Goal: Task Accomplishment & Management: Use online tool/utility

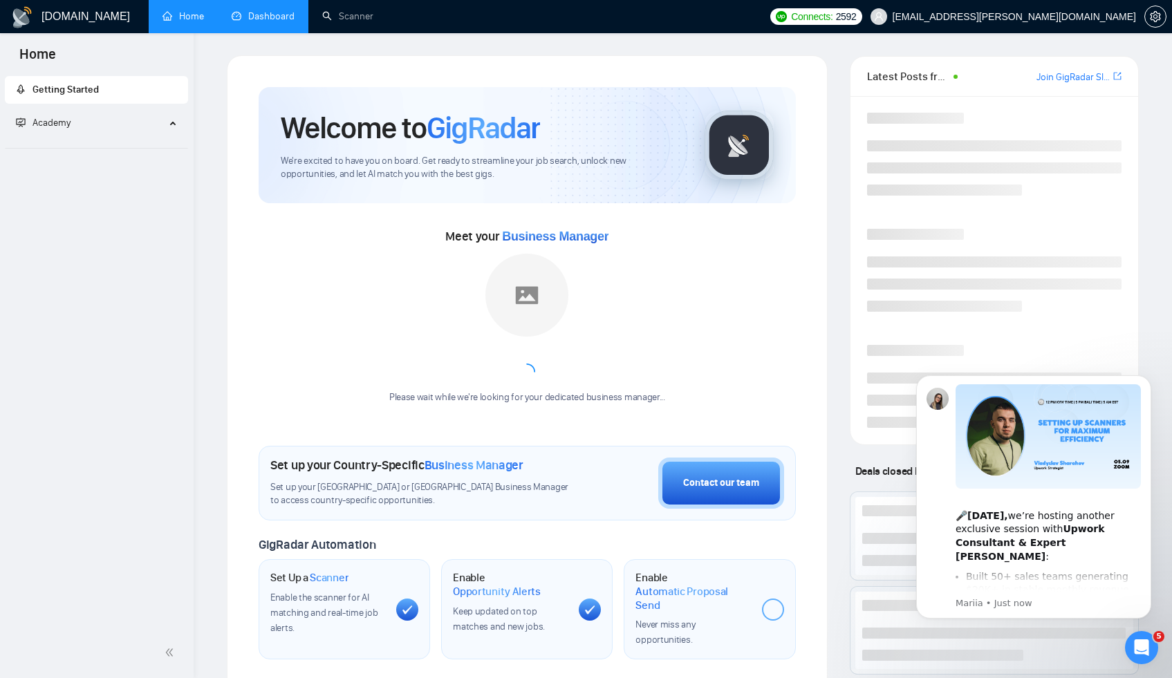
click at [245, 22] on link "Dashboard" at bounding box center [263, 16] width 63 height 12
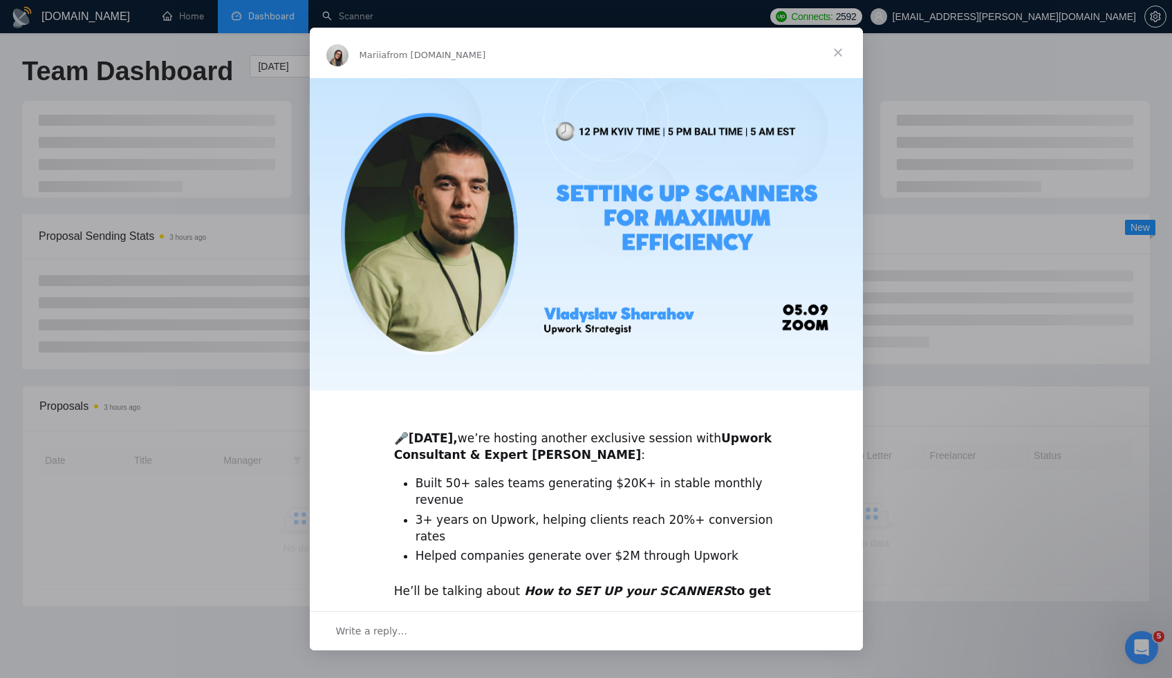
click at [841, 53] on span "Close" at bounding box center [838, 53] width 50 height 50
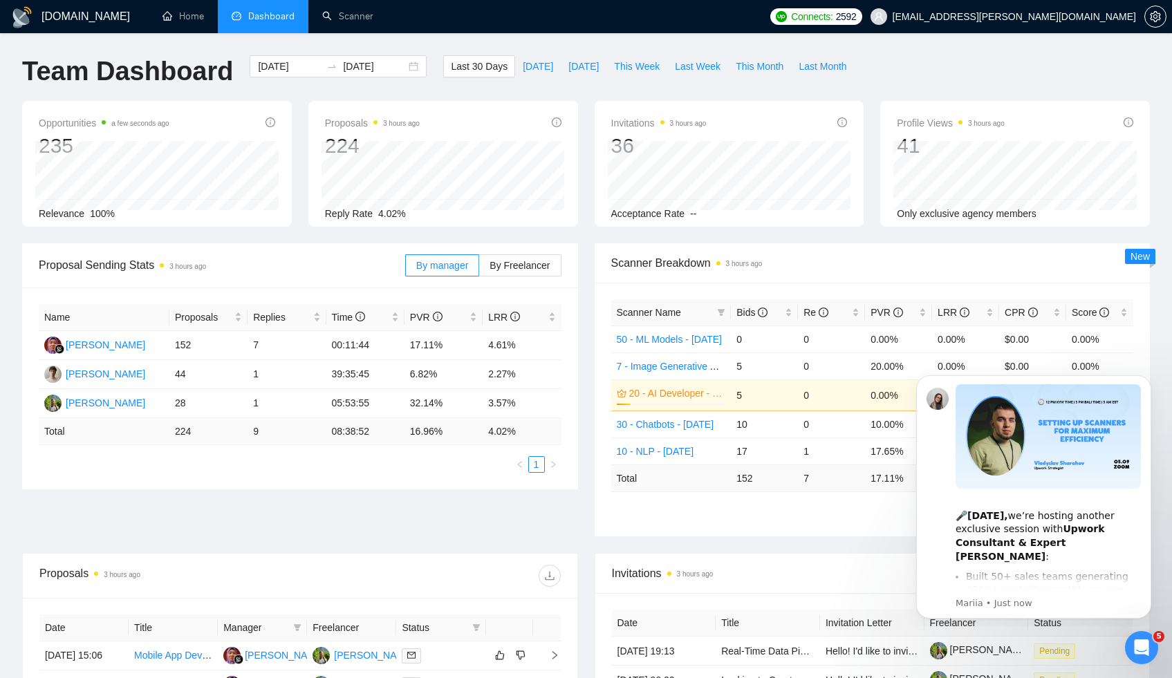
click at [1141, 382] on button "Dismiss notification" at bounding box center [1147, 379] width 15 height 15
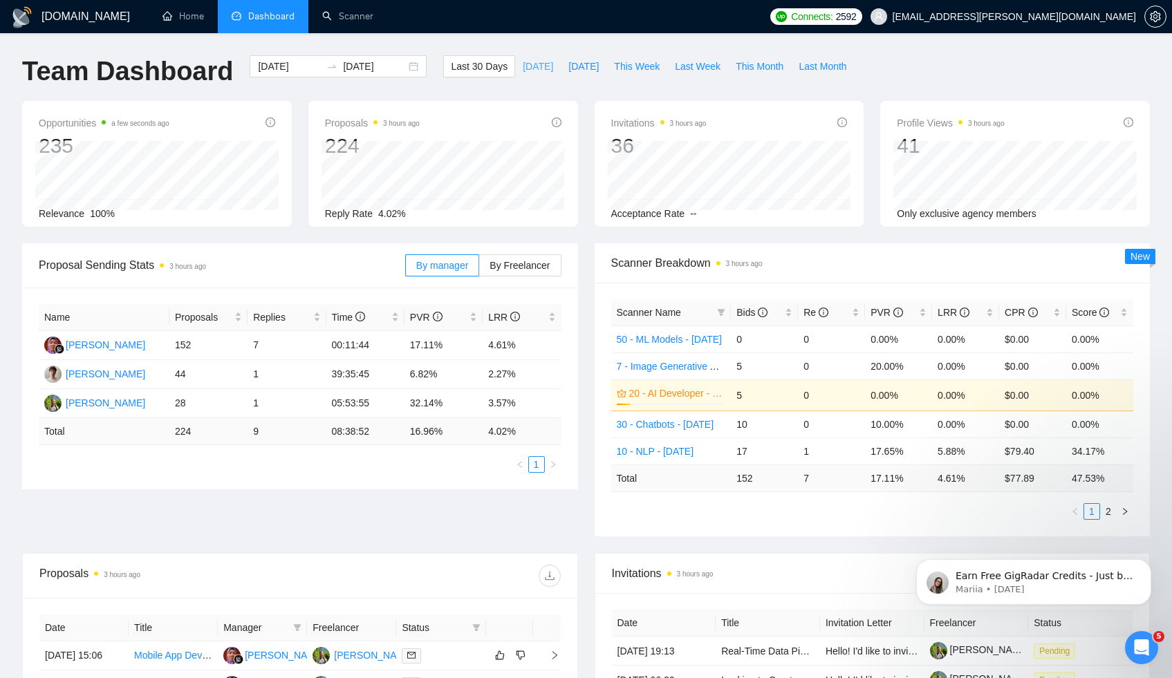
click at [533, 64] on span "[DATE]" at bounding box center [538, 66] width 30 height 15
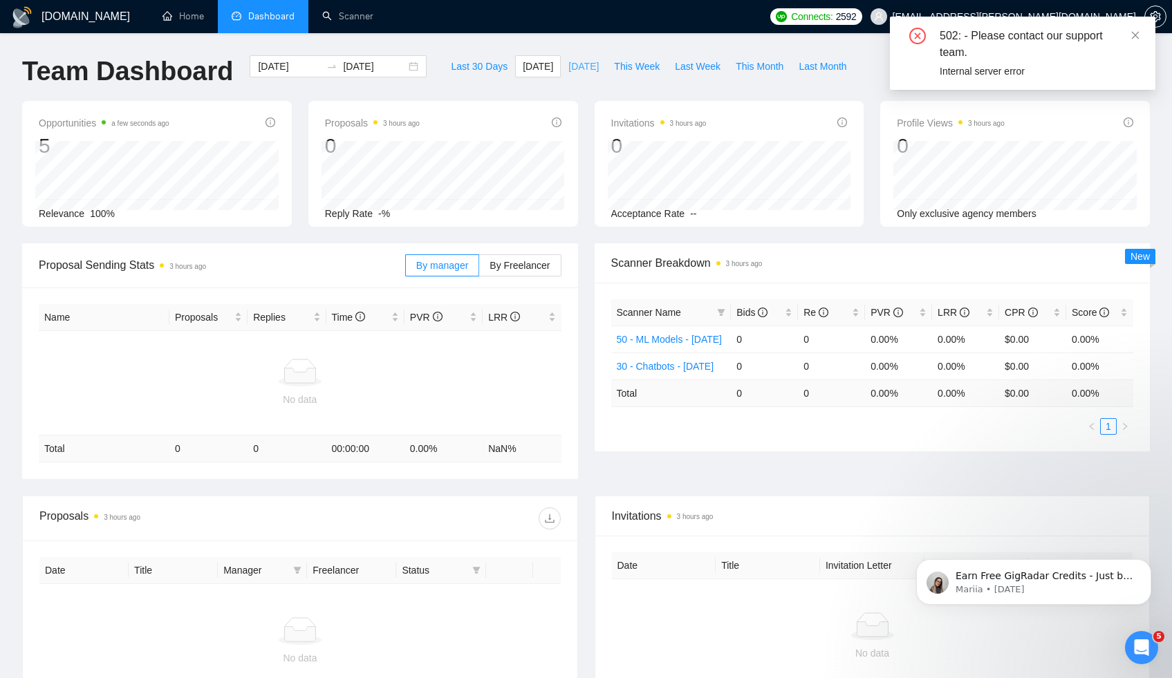
click at [576, 66] on span "[DATE]" at bounding box center [583, 66] width 30 height 15
type input "2025-09-03"
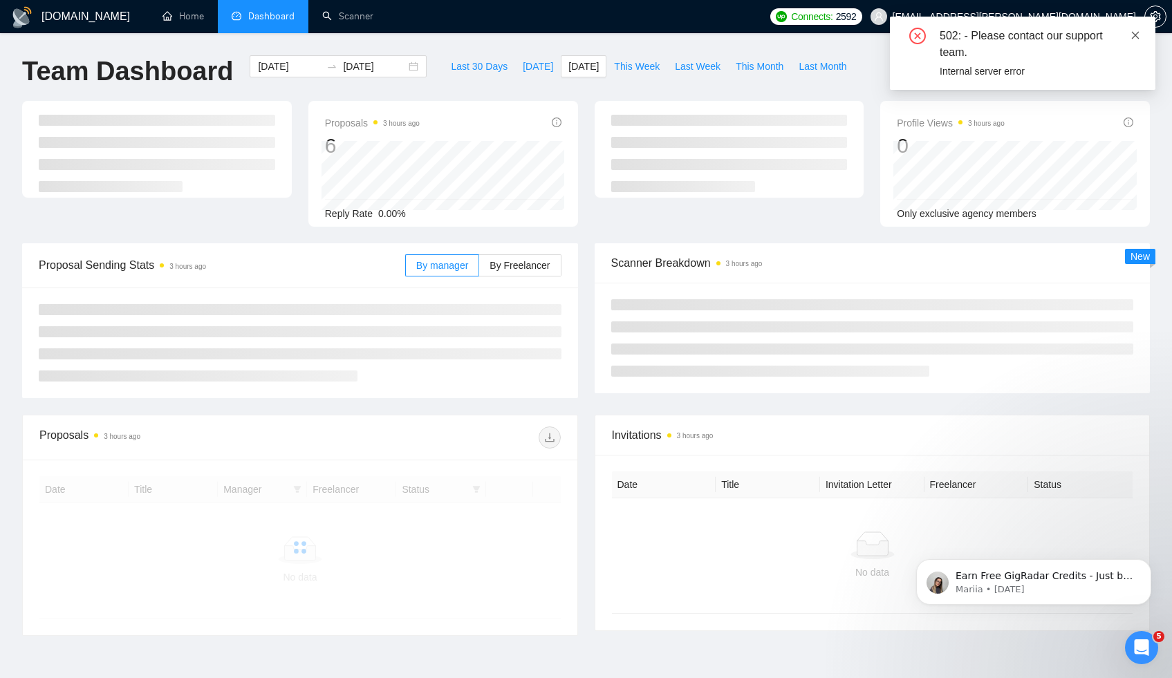
click at [1138, 35] on icon "close" at bounding box center [1135, 35] width 10 height 10
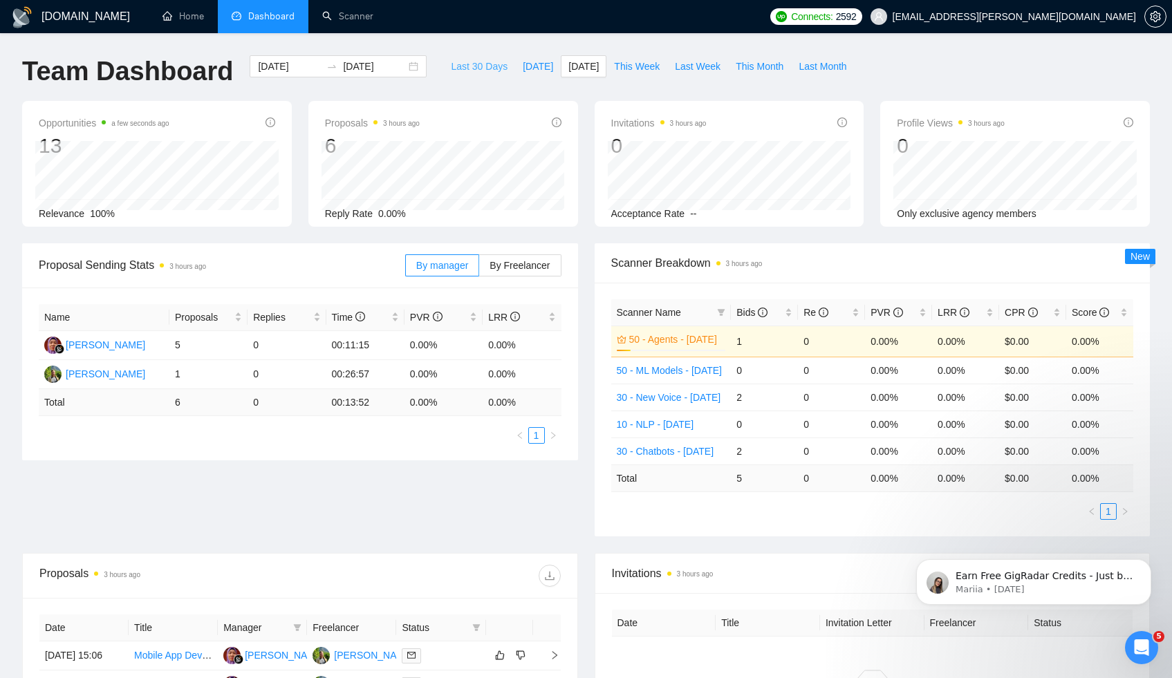
click at [478, 66] on span "Last 30 Days" at bounding box center [479, 66] width 57 height 15
type input "[DATE]"
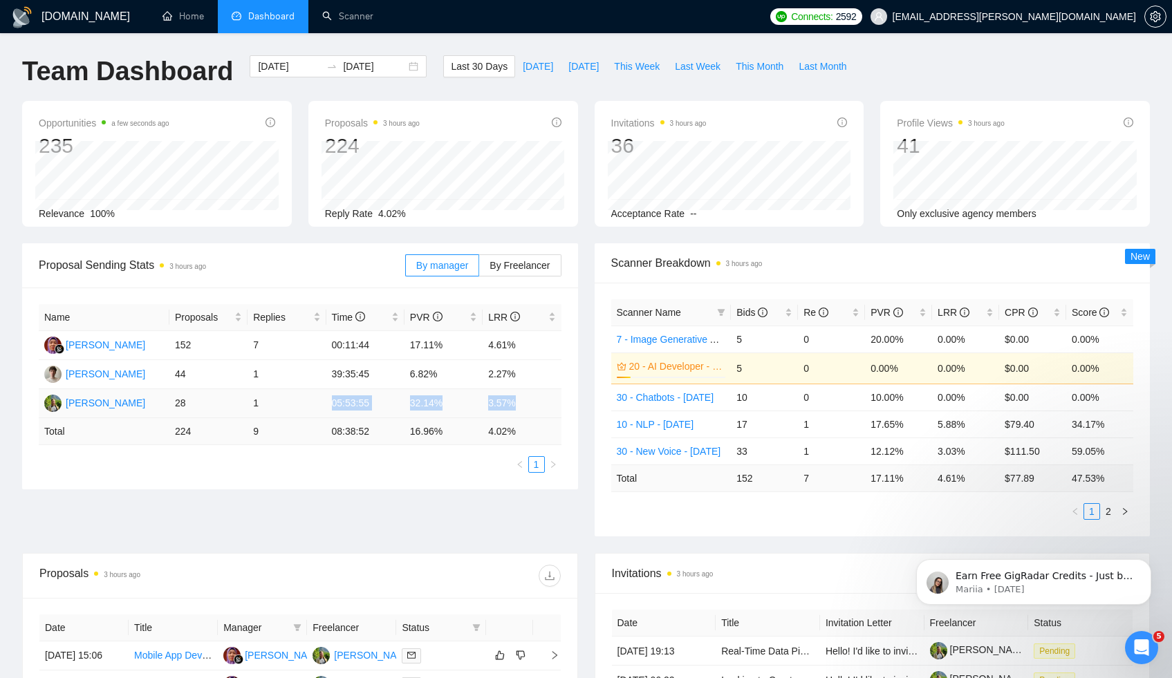
drag, startPoint x: 397, startPoint y: 410, endPoint x: 321, endPoint y: 408, distance: 76.1
click at [321, 408] on tr "Mykhailo Kushnir 28 1 05:53:55 32.14% 3.57%" at bounding box center [300, 403] width 523 height 29
click at [321, 408] on td "1" at bounding box center [286, 403] width 78 height 29
click at [322, 19] on link "Scanner" at bounding box center [347, 16] width 51 height 12
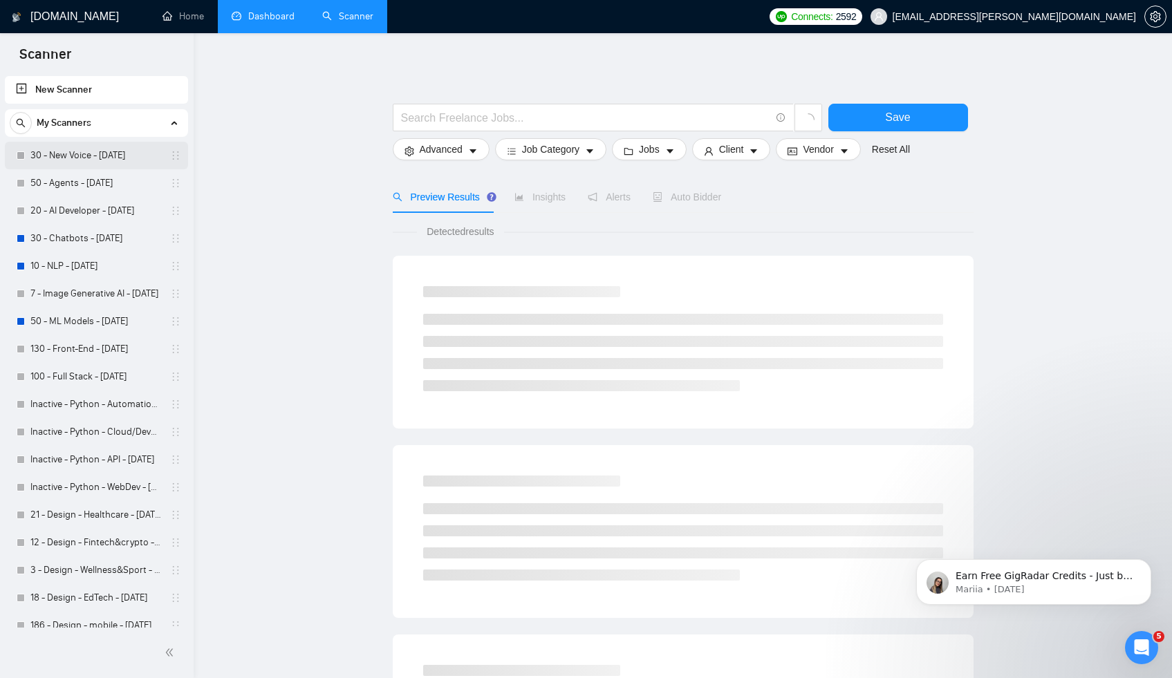
click at [95, 152] on link "30 - New Voice - [DATE]" at bounding box center [95, 156] width 131 height 28
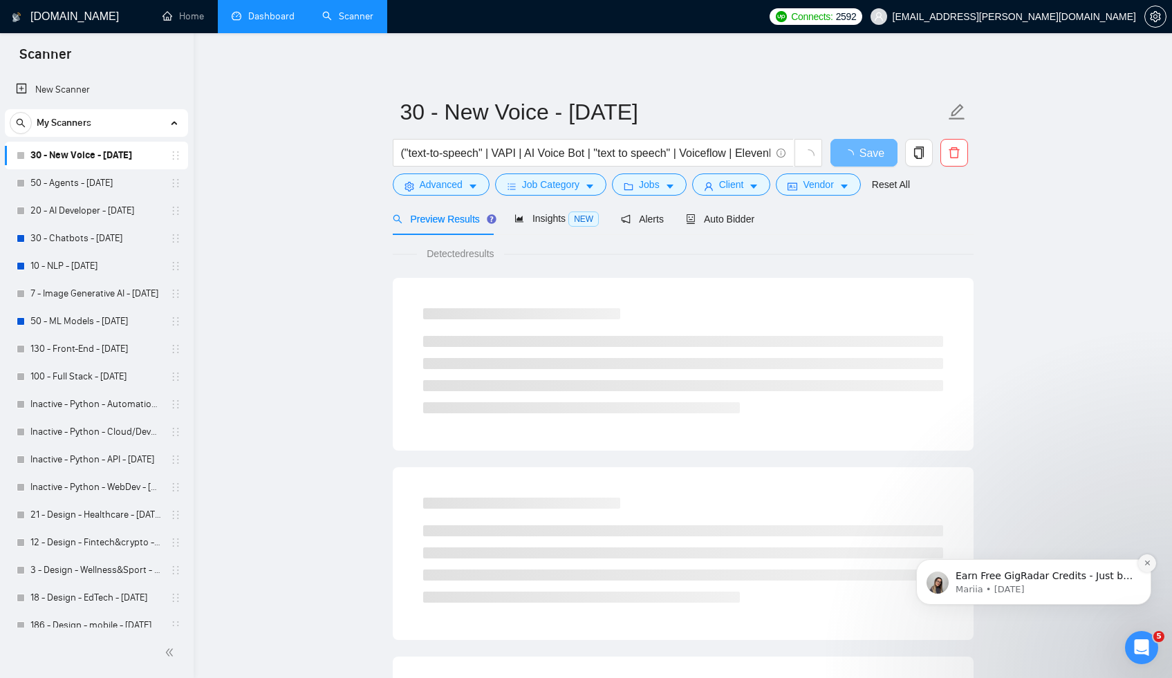
click at [1143, 567] on button "Dismiss notification" at bounding box center [1147, 563] width 18 height 18
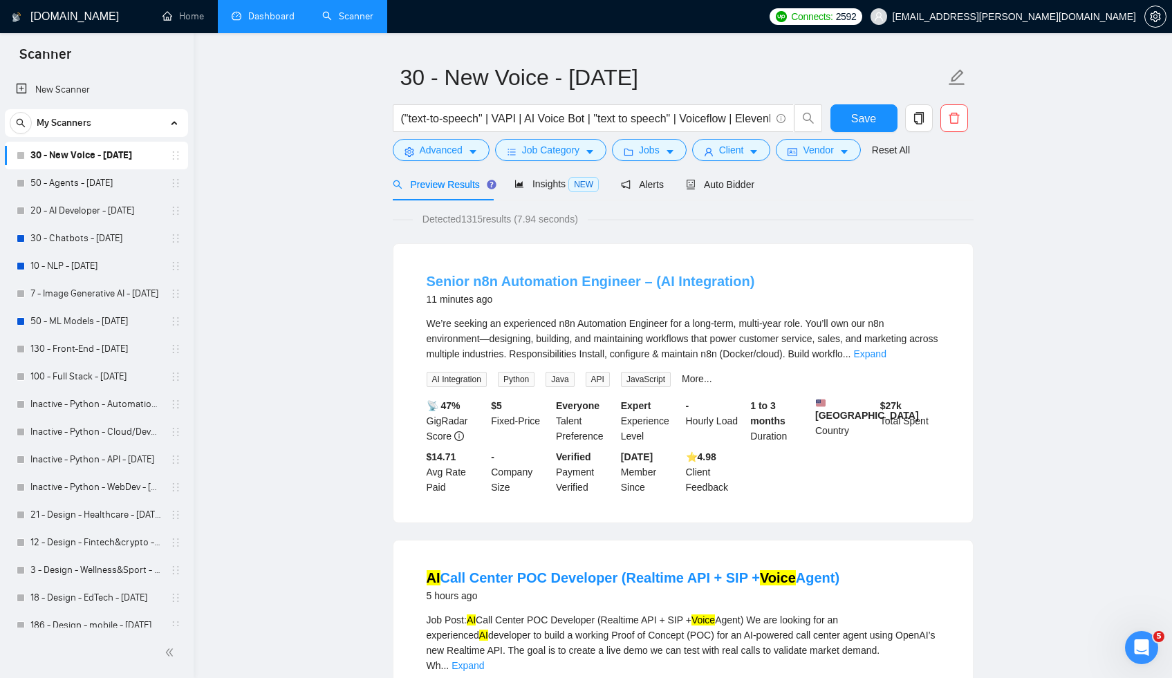
scroll to position [106, 0]
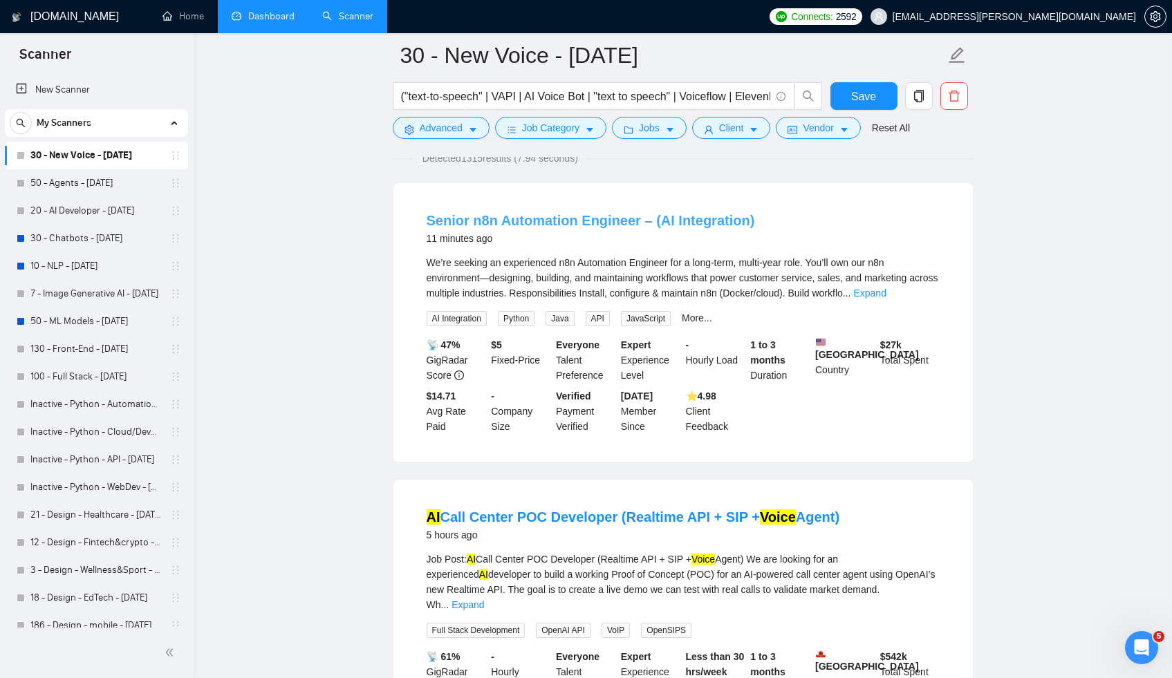
click at [563, 222] on link "Senior n8n Automation Engineer – (AI Integration)" at bounding box center [591, 220] width 328 height 15
click at [685, 527] on h4 "AI Call Center POC Developer (Realtime API + SIP + Voice Agent)" at bounding box center [633, 516] width 413 height 19
click at [711, 525] on link "AI Call Center POC Developer (Realtime API + SIP + Voice Agent)" at bounding box center [633, 516] width 413 height 15
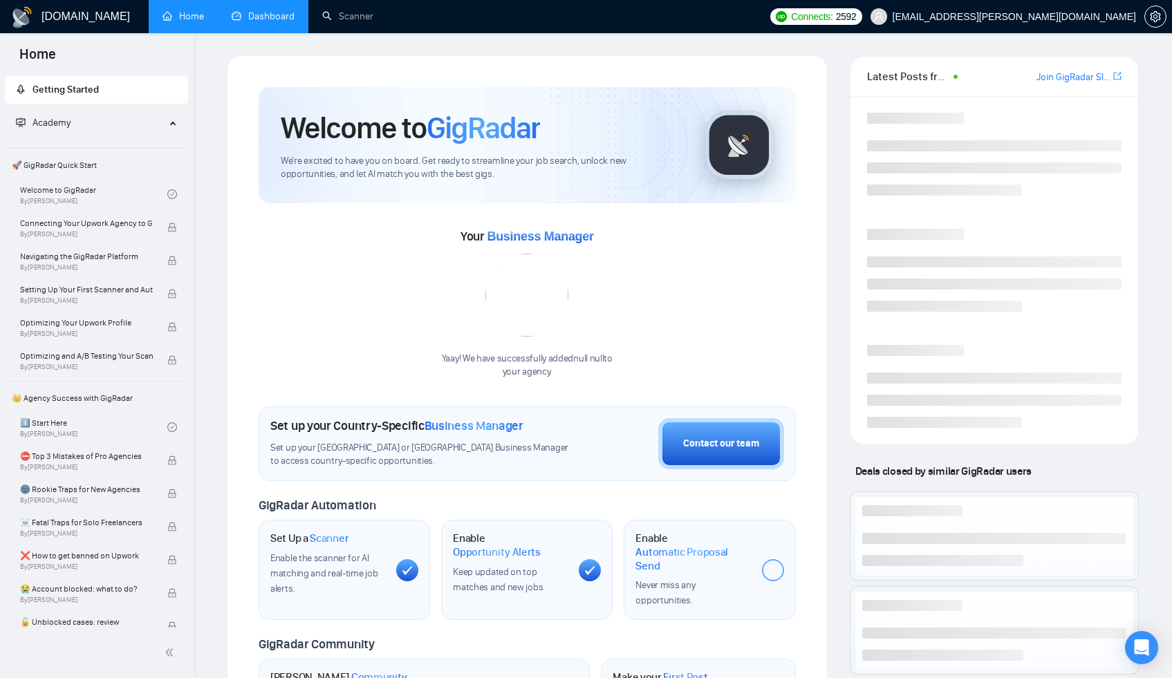
click at [266, 17] on link "Dashboard" at bounding box center [263, 16] width 63 height 12
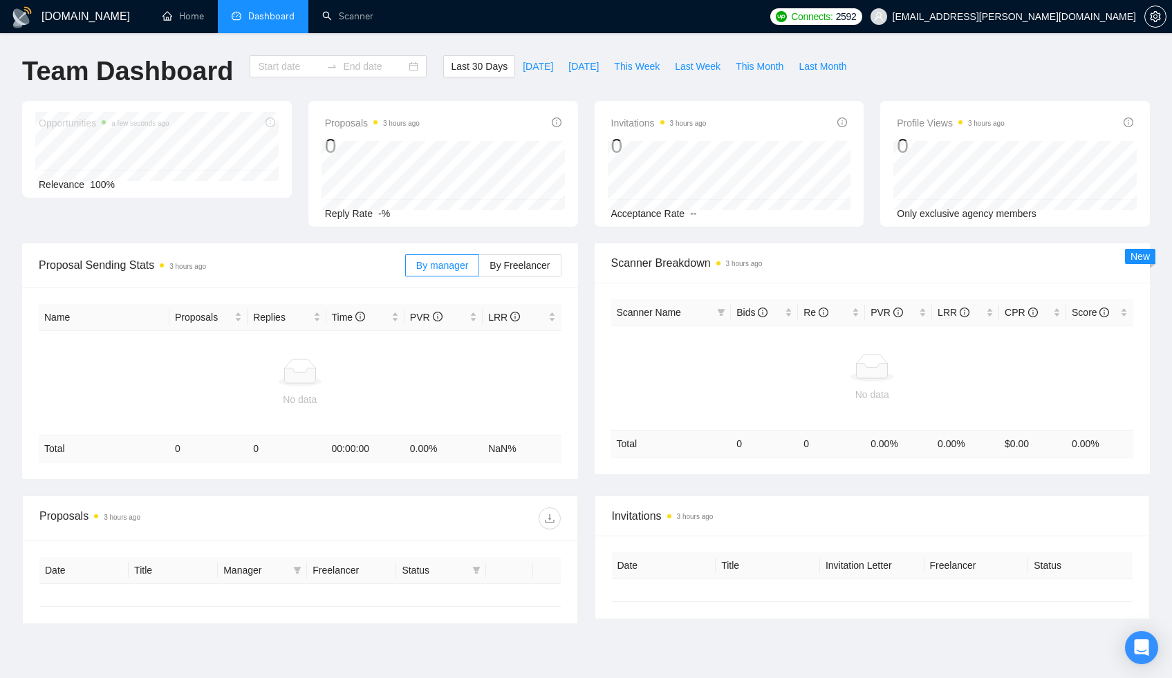
type input "[DATE]"
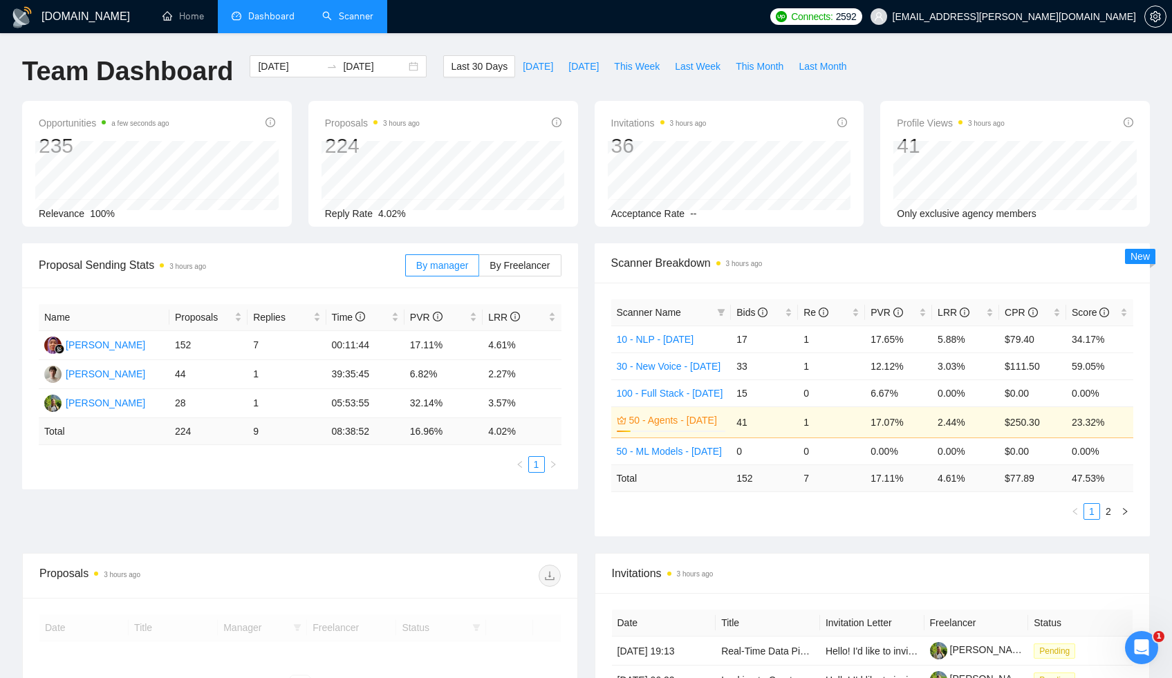
click at [348, 12] on link "Scanner" at bounding box center [347, 16] width 51 height 12
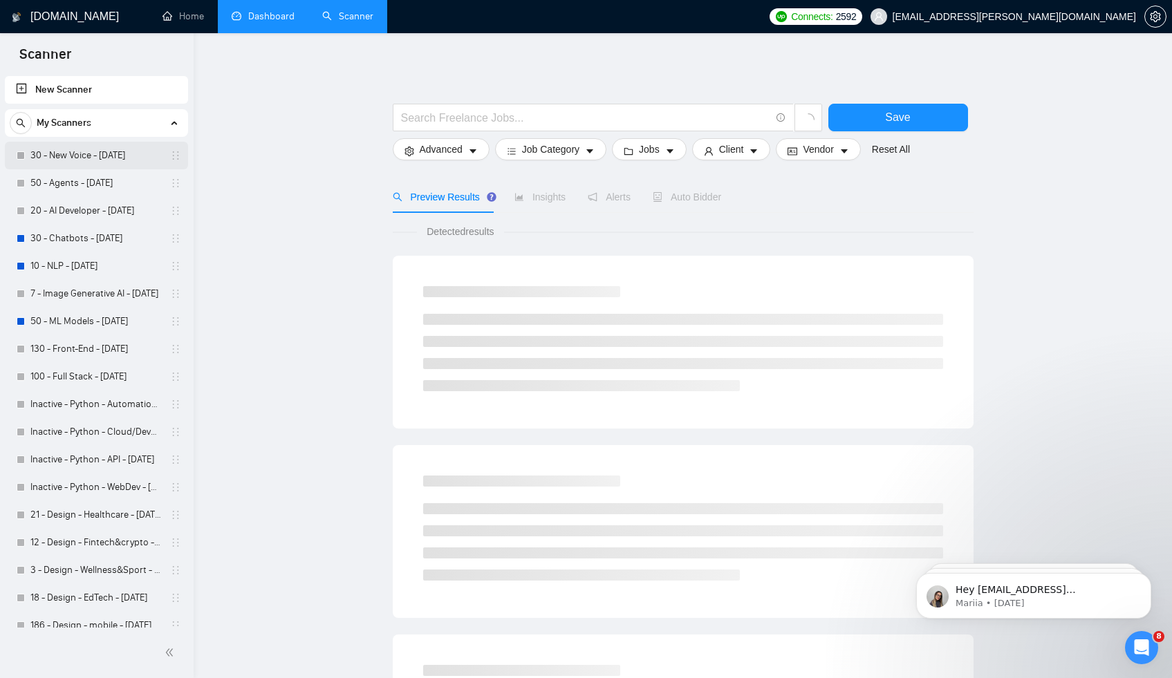
click at [122, 153] on link "30 - New Voice - [DATE]" at bounding box center [95, 156] width 131 height 28
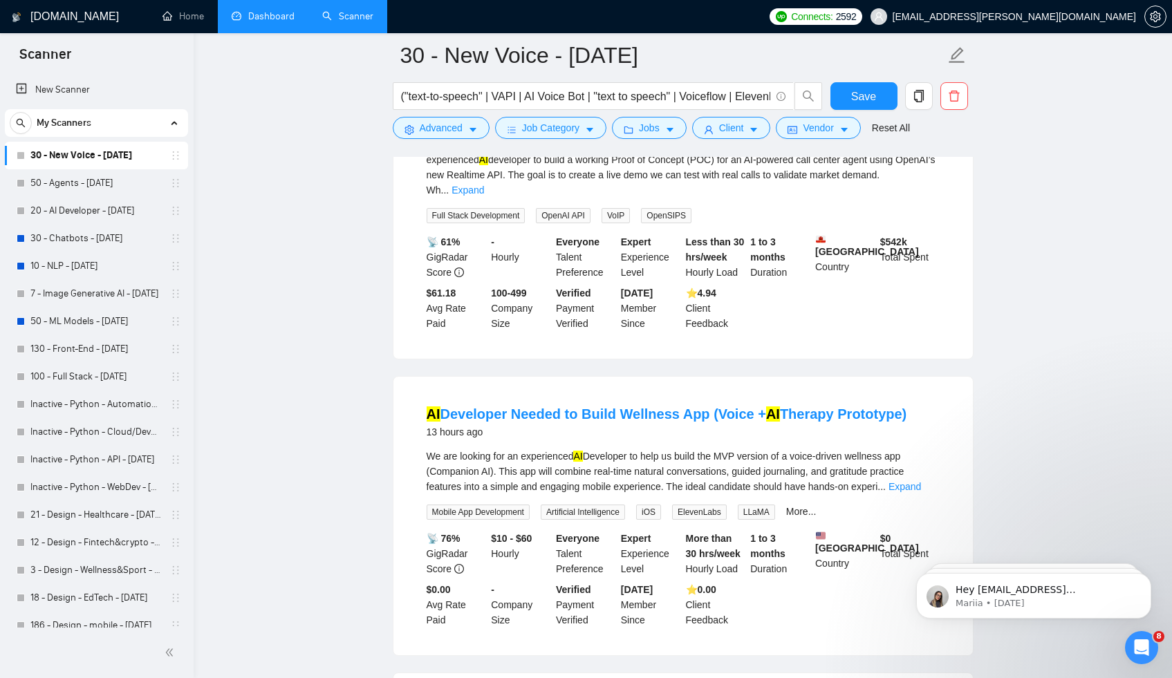
scroll to position [595, 0]
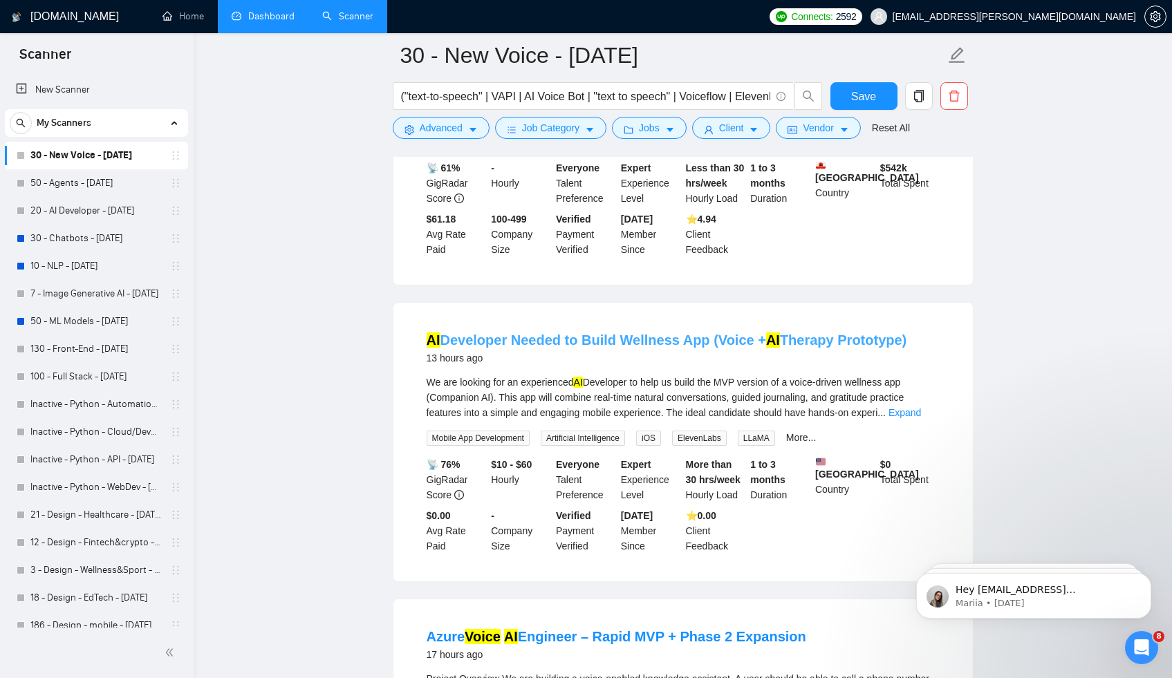
click at [716, 339] on link "AI Developer Needed to Build Wellness App (Voice + AI Therapy Prototype)" at bounding box center [667, 340] width 480 height 15
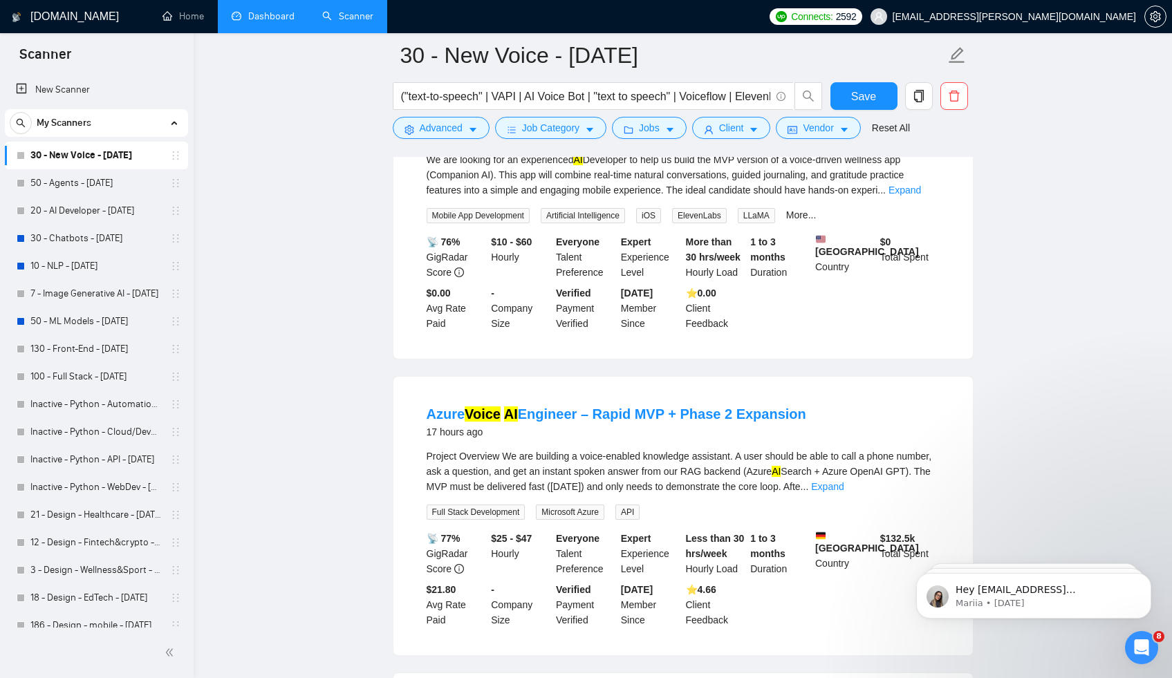
scroll to position [819, 0]
click at [525, 410] on link "Azure Voice AI Engineer – Rapid MVP + Phase 2 Expansion" at bounding box center [617, 413] width 380 height 15
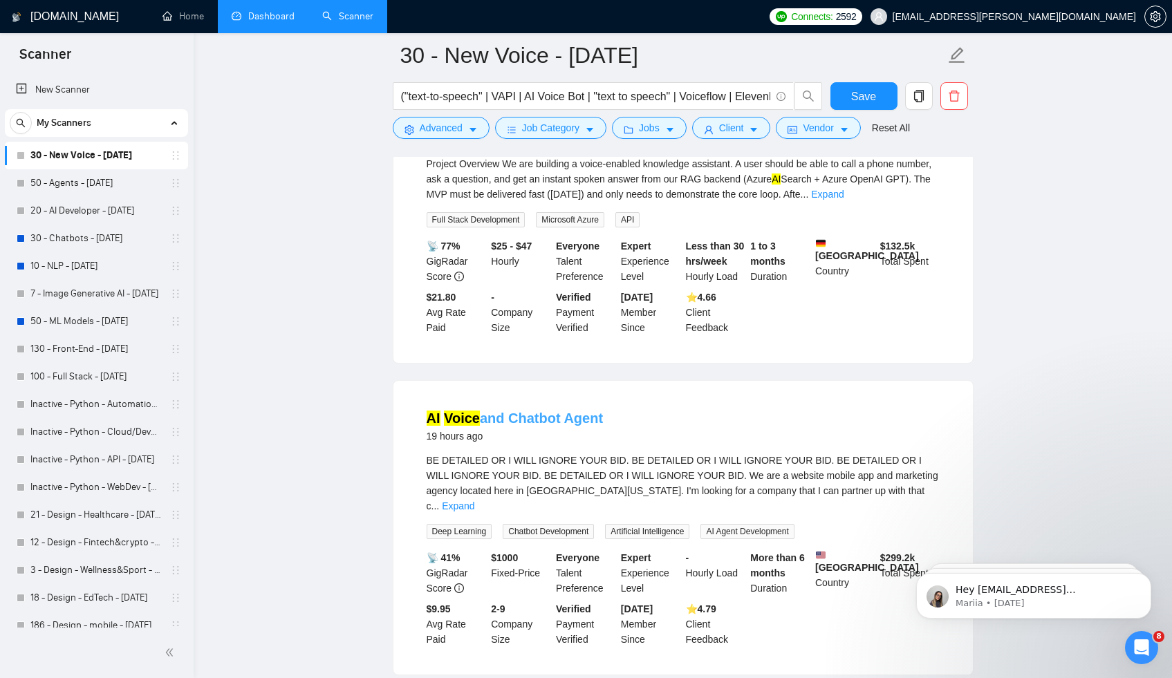
scroll to position [1171, 0]
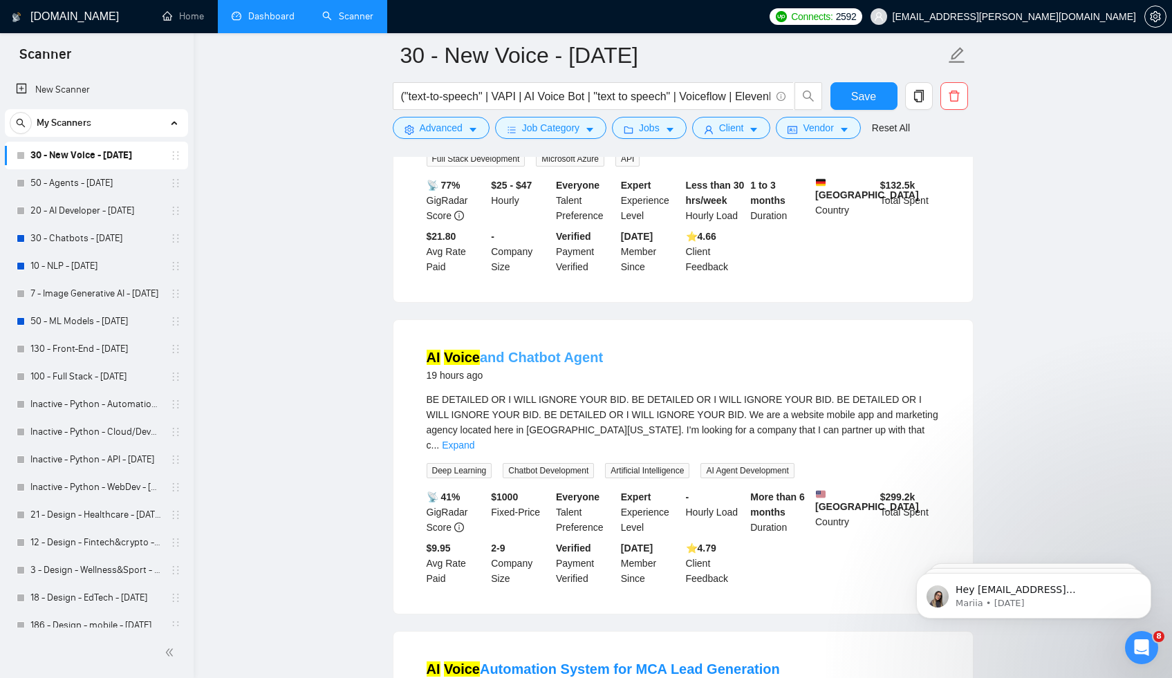
click at [522, 361] on link "AI Voice and Chatbot Agent" at bounding box center [515, 357] width 177 height 15
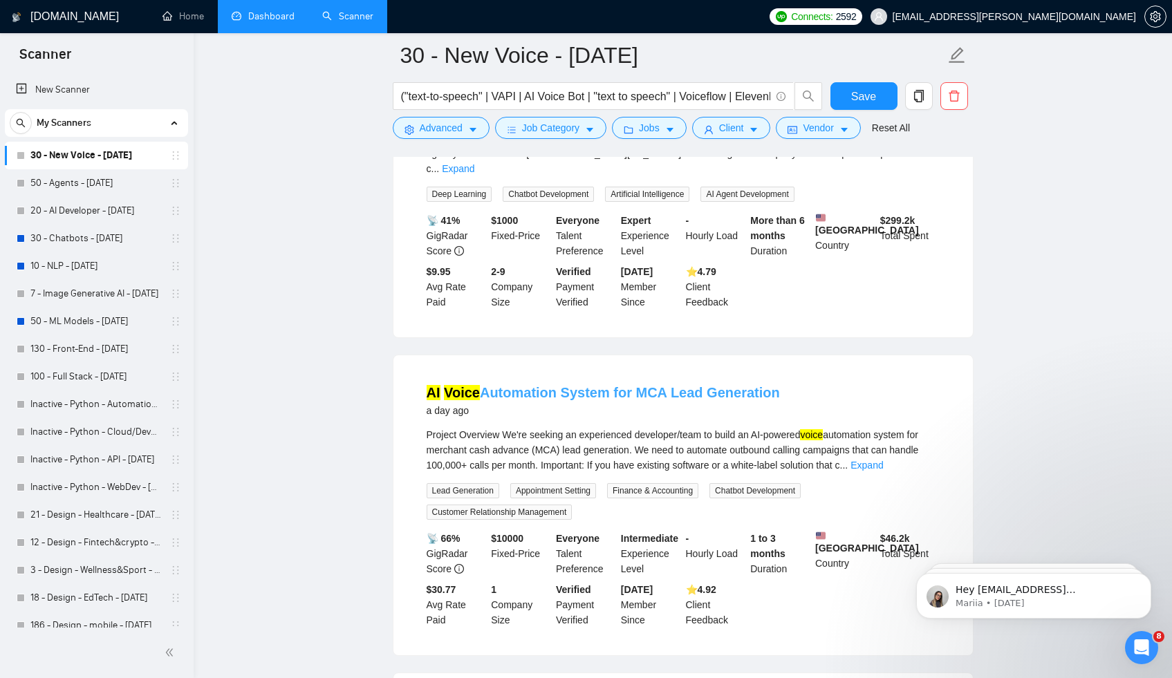
click at [569, 394] on link "AI Voice Automation System for MCA Lead Generation" at bounding box center [603, 392] width 353 height 15
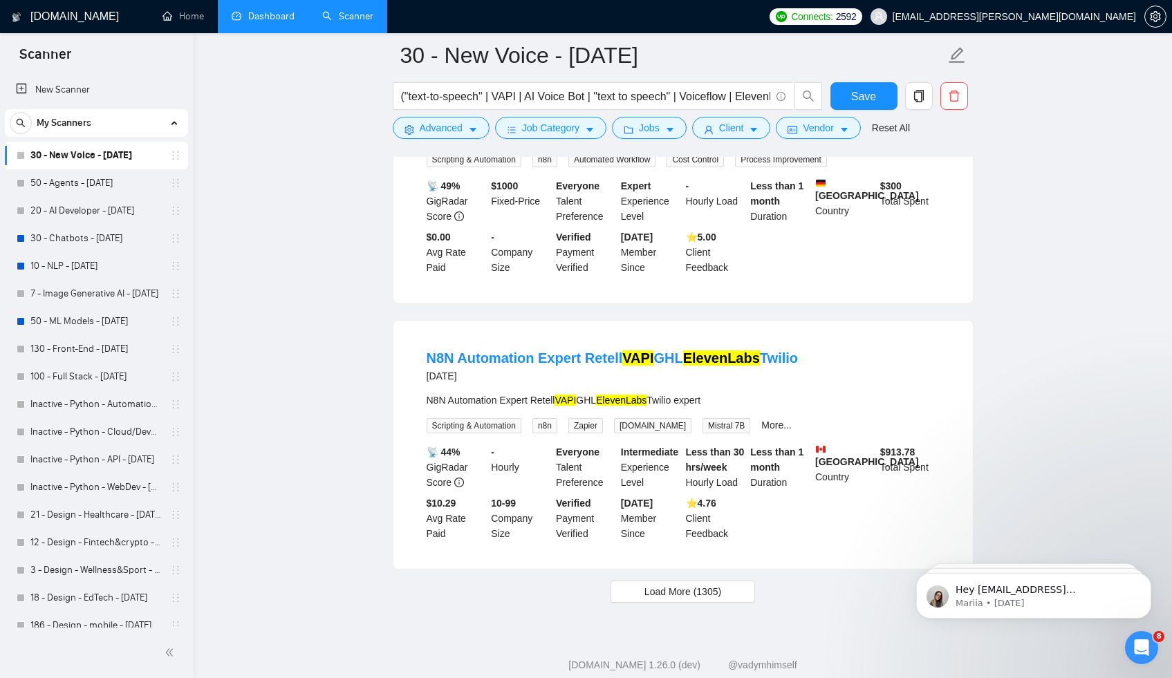
scroll to position [2756, 0]
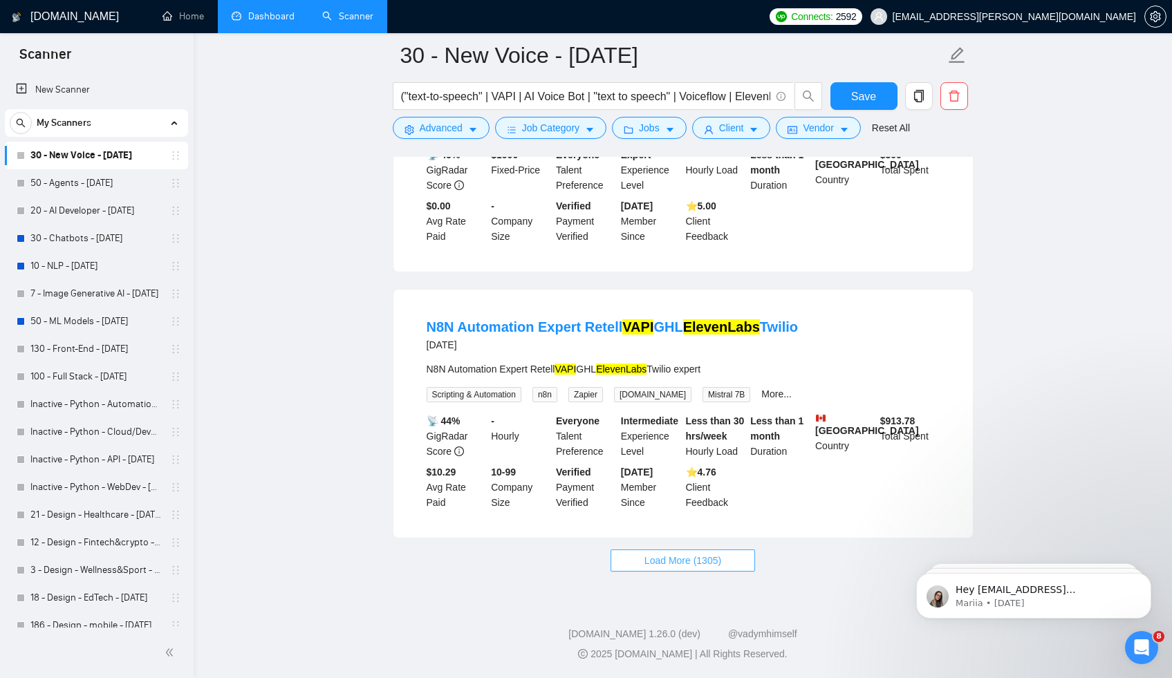
click at [701, 563] on span "Load More (1305)" at bounding box center [682, 560] width 77 height 15
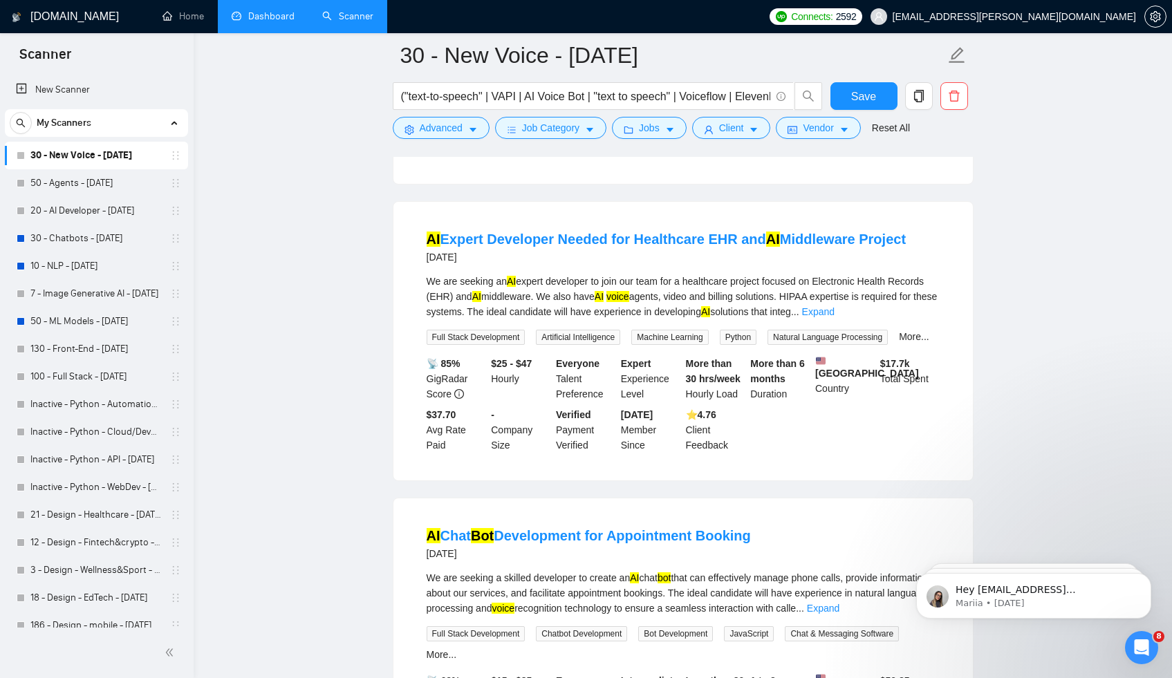
scroll to position [4378, 0]
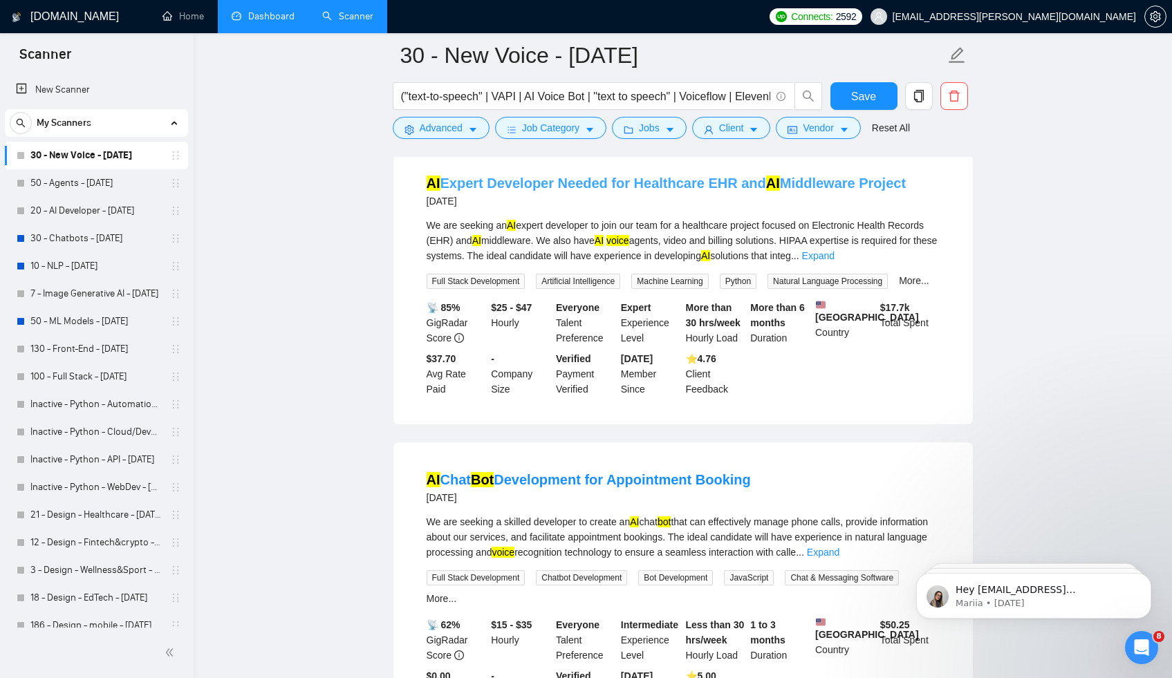
click at [547, 191] on link "AI Expert Developer Needed for Healthcare EHR and AI Middleware Project" at bounding box center [667, 183] width 480 height 15
drag, startPoint x: 247, startPoint y: 187, endPoint x: 135, endPoint y: 176, distance: 112.6
click at [99, 176] on link "50 - Agents - [DATE]" at bounding box center [95, 183] width 131 height 28
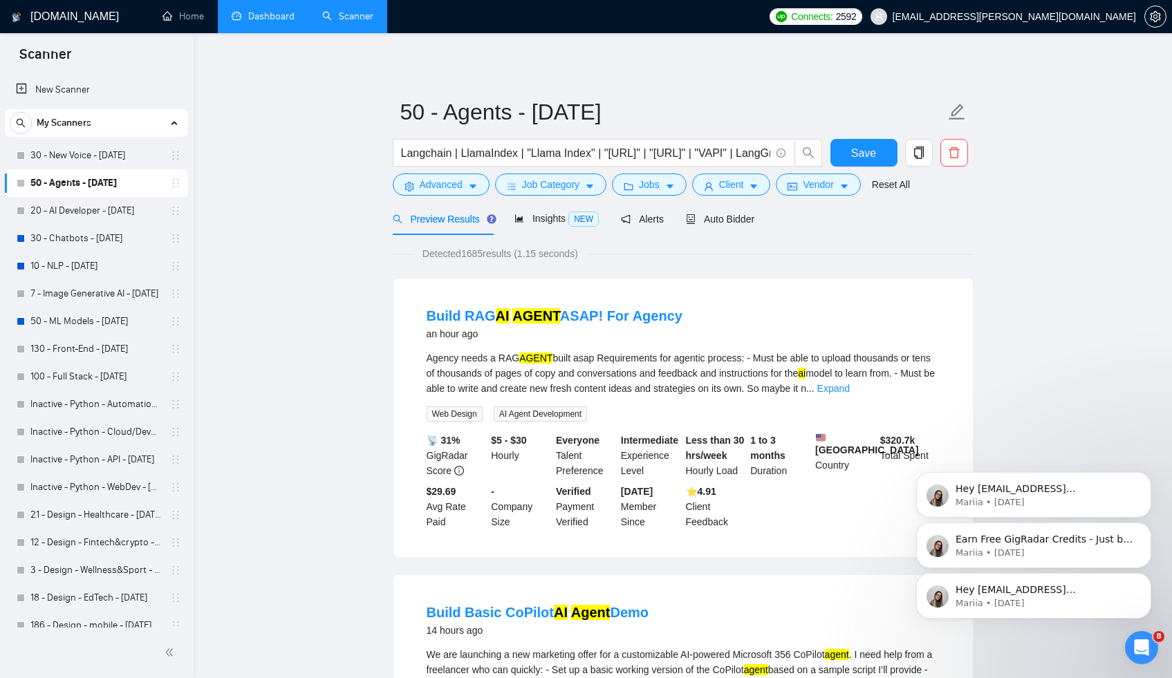
drag, startPoint x: 1141, startPoint y: 574, endPoint x: 1142, endPoint y: 529, distance: 45.6
click at [1142, 574] on button "Dismiss notification" at bounding box center [1147, 577] width 15 height 15
click at [1145, 574] on icon "Dismiss notification" at bounding box center [1147, 577] width 8 height 8
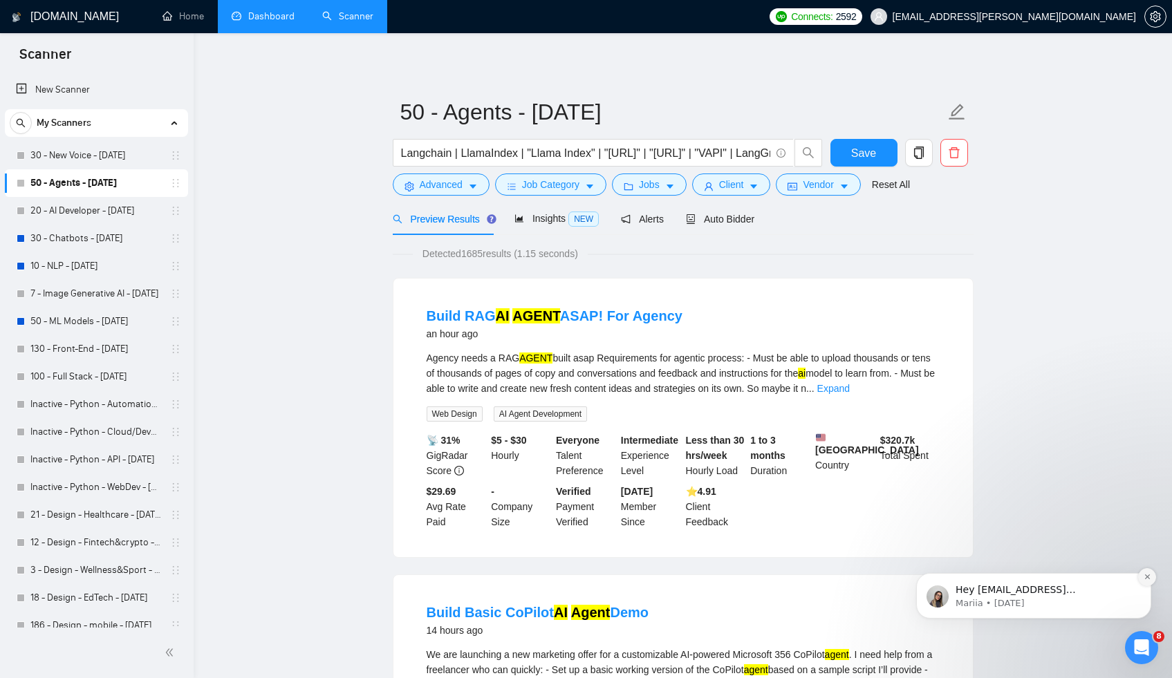
click at [1146, 575] on icon "Dismiss notification" at bounding box center [1147, 577] width 8 height 8
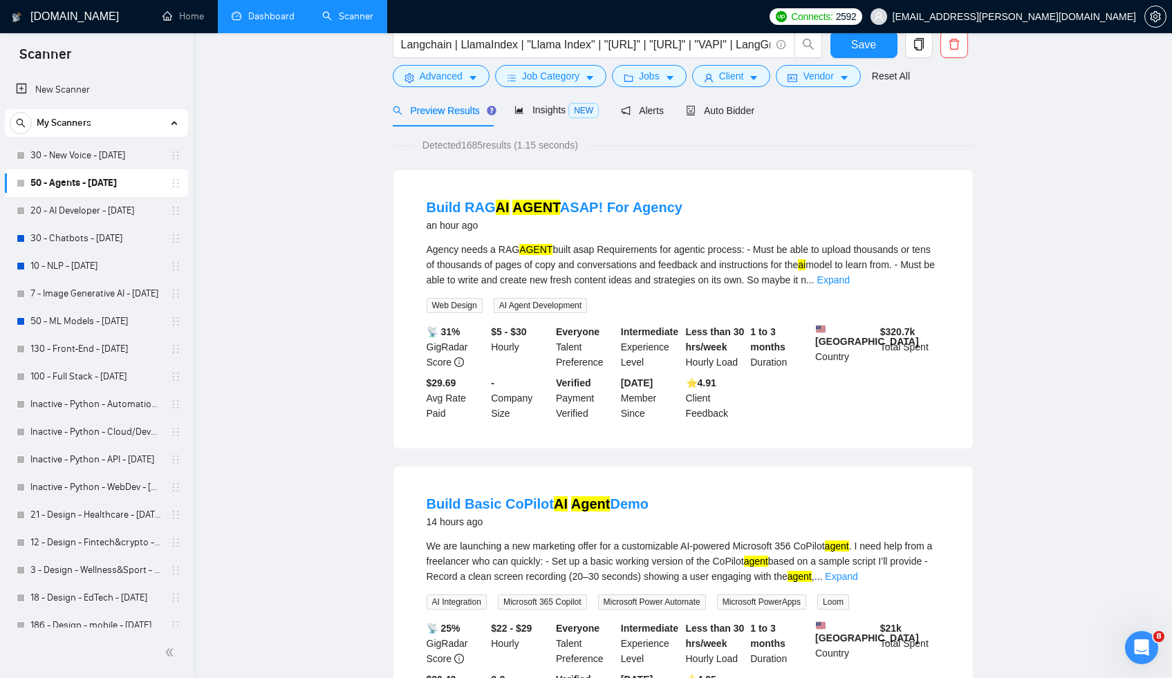
scroll to position [258, 0]
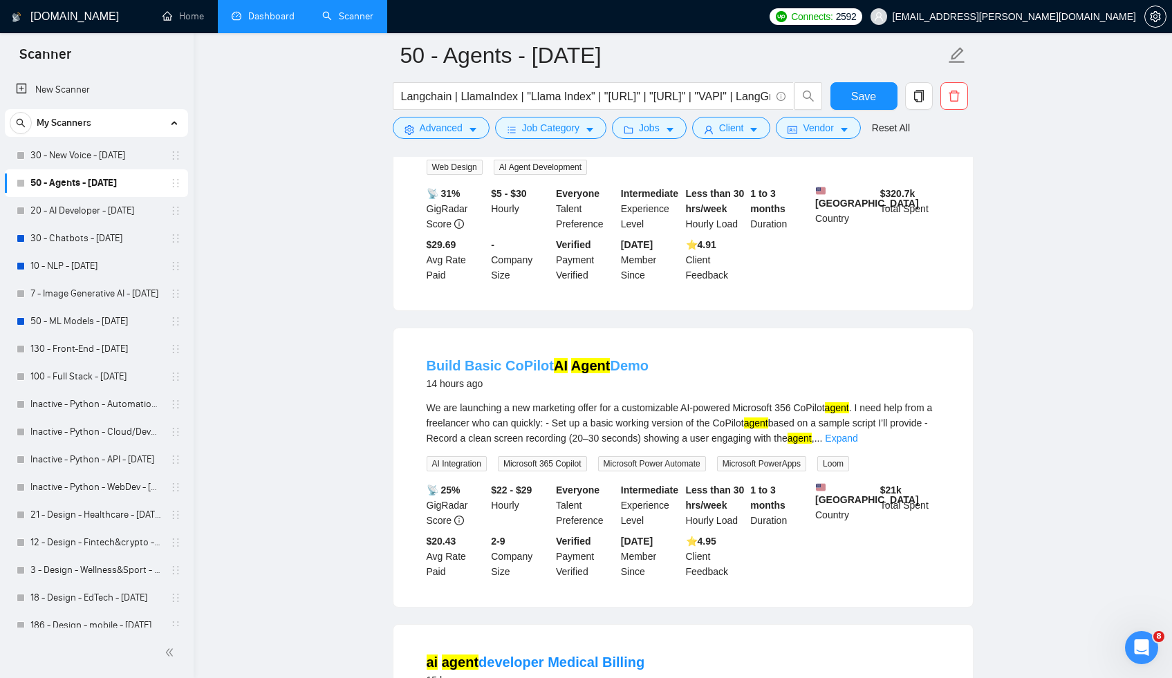
click at [592, 373] on mark "Agent" at bounding box center [590, 365] width 39 height 15
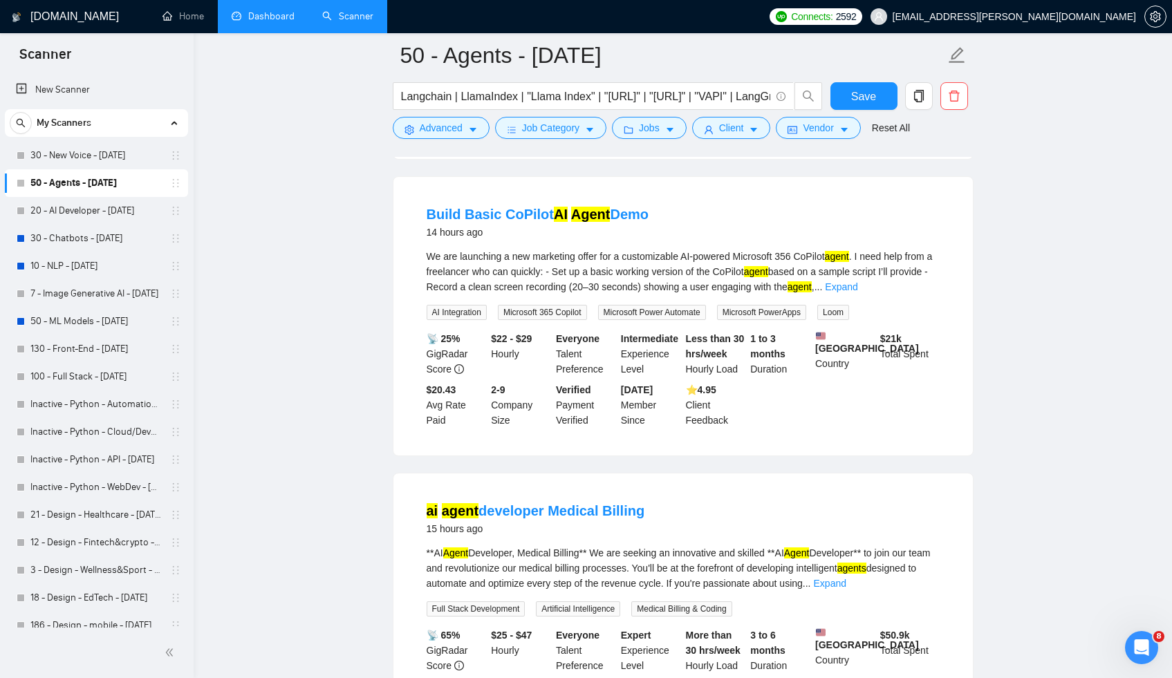
scroll to position [518, 0]
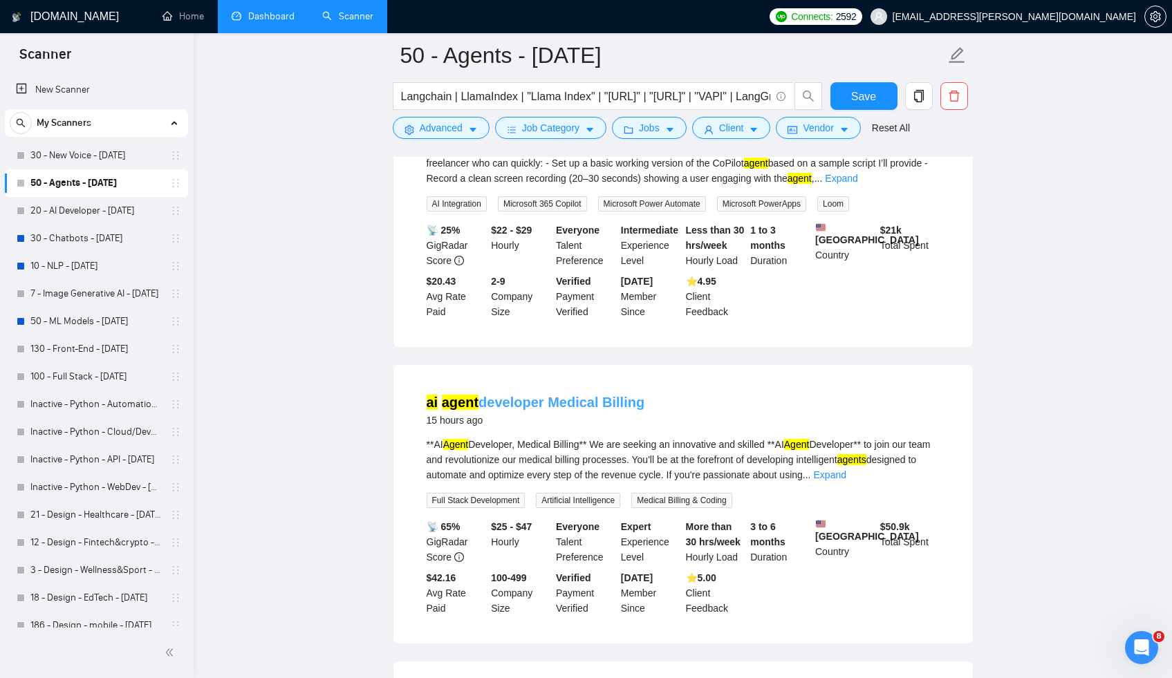
click at [535, 410] on link "ai agent developer Medical Billing" at bounding box center [536, 402] width 218 height 15
click at [511, 410] on link "ai agent developer Medical Billing" at bounding box center [536, 402] width 218 height 15
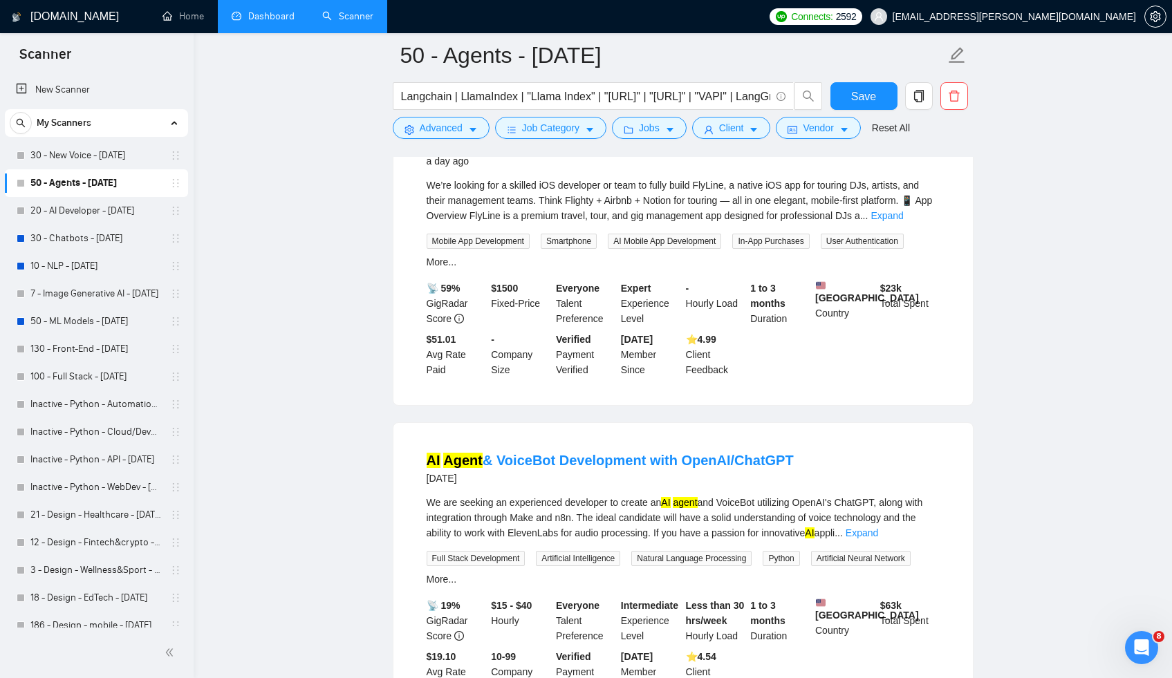
scroll to position [2279, 0]
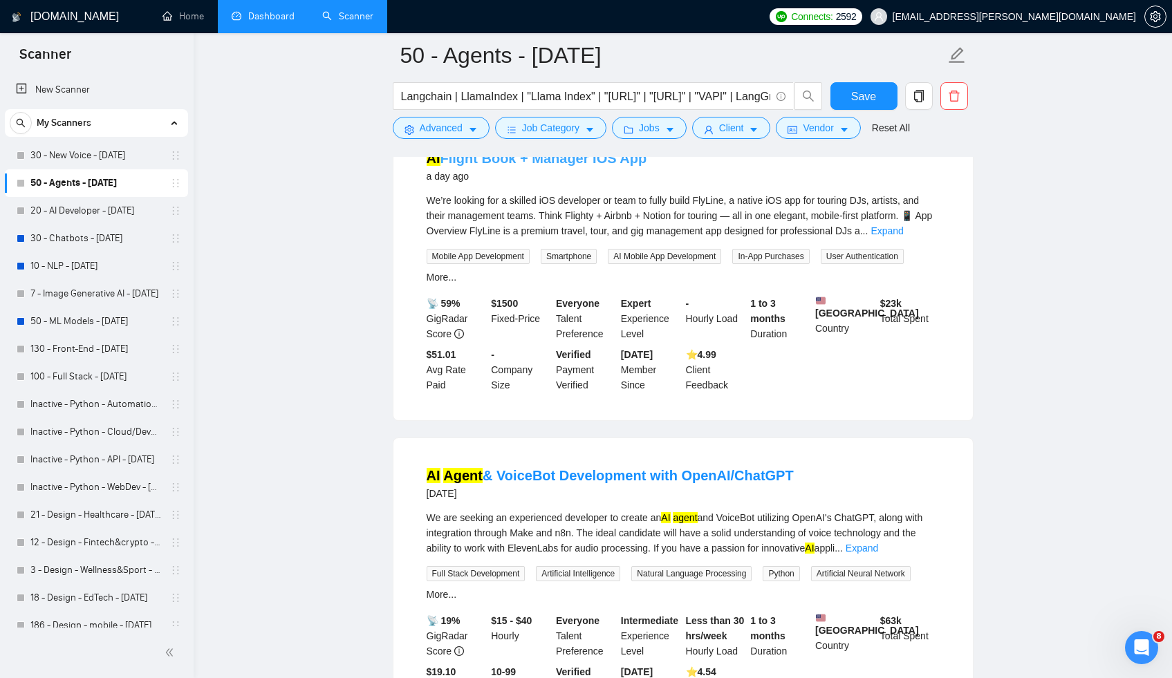
click at [523, 166] on link "AI Flight Book + Manager IOS App" at bounding box center [537, 158] width 221 height 15
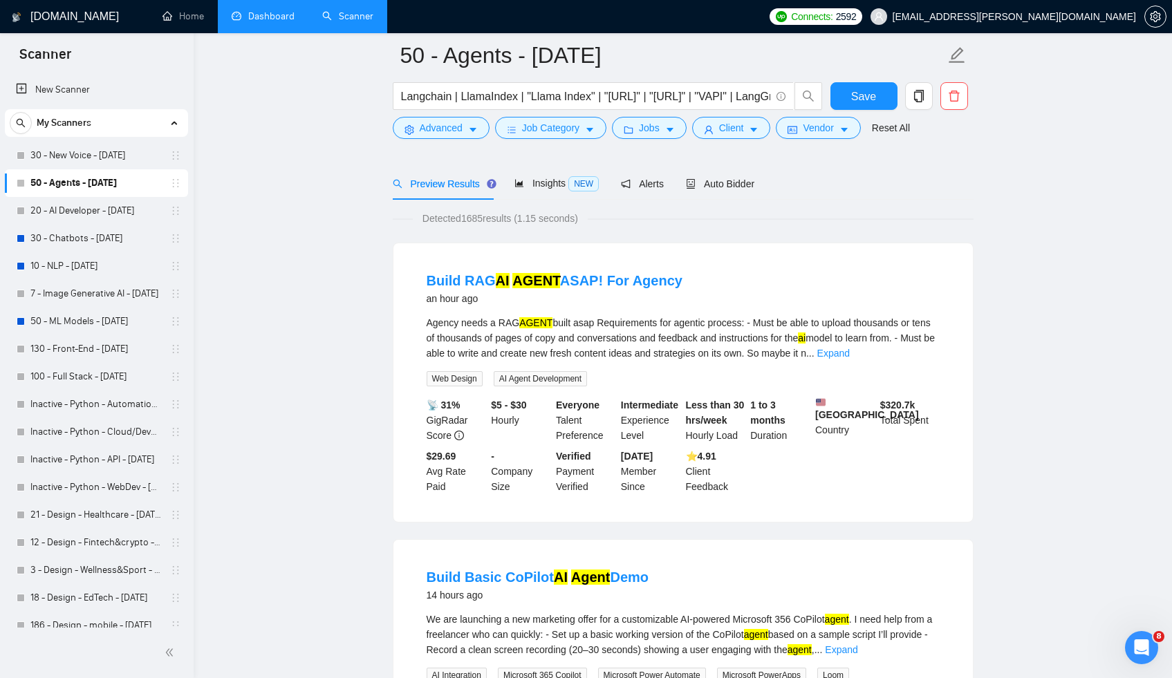
scroll to position [0, 0]
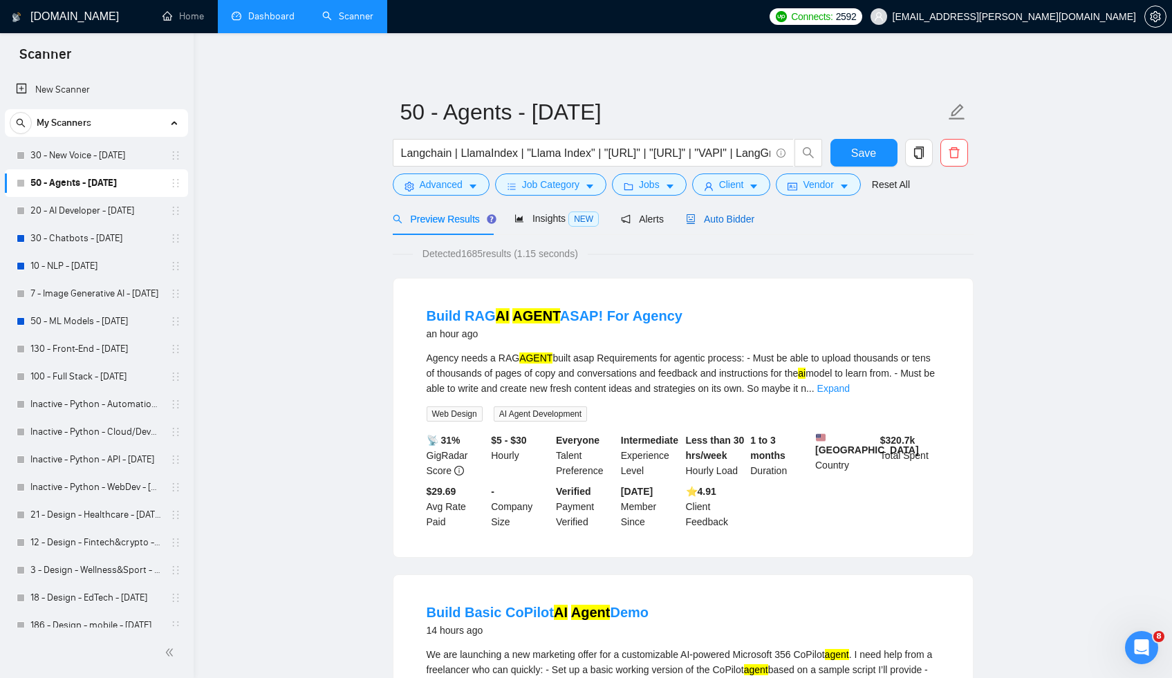
click at [740, 216] on span "Auto Bidder" at bounding box center [720, 219] width 68 height 11
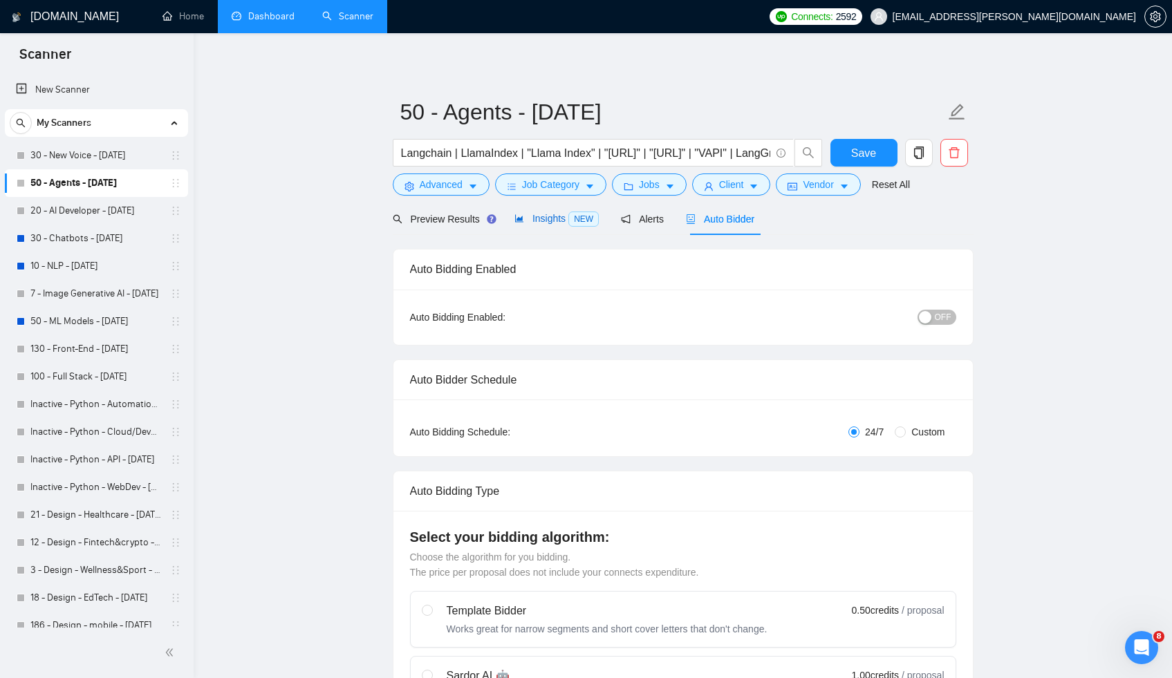
click at [547, 222] on span "Insights NEW" at bounding box center [556, 218] width 84 height 11
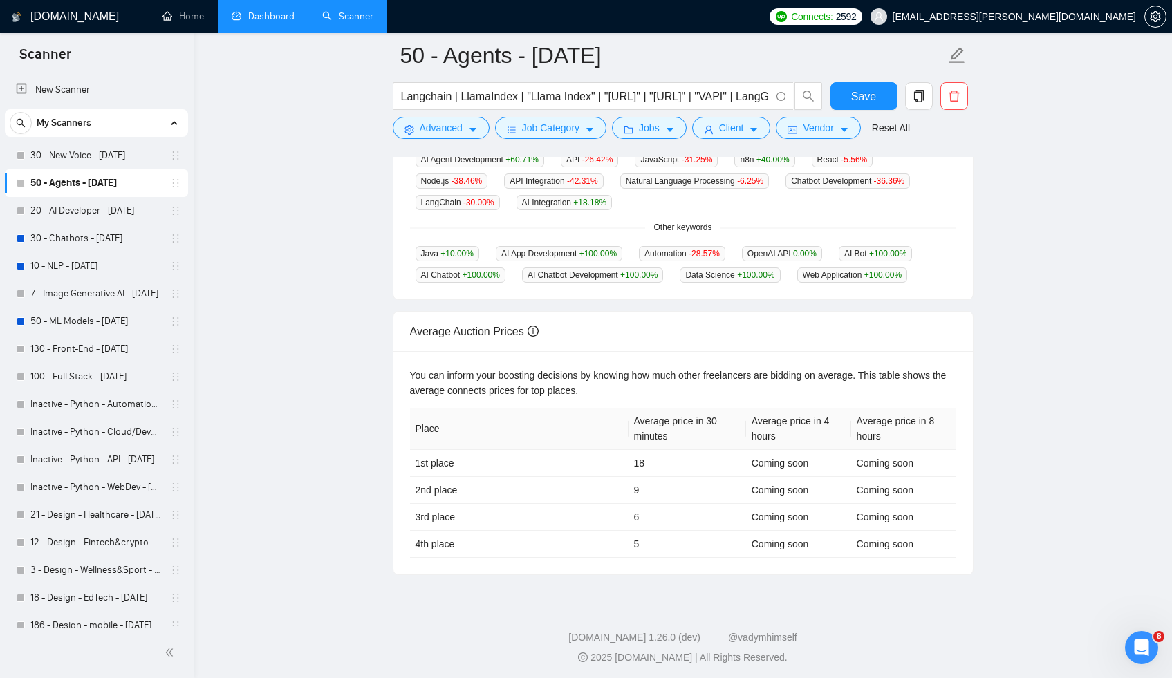
scroll to position [420, 0]
click at [118, 207] on link "20 - AI Developer - [DATE]" at bounding box center [95, 211] width 131 height 28
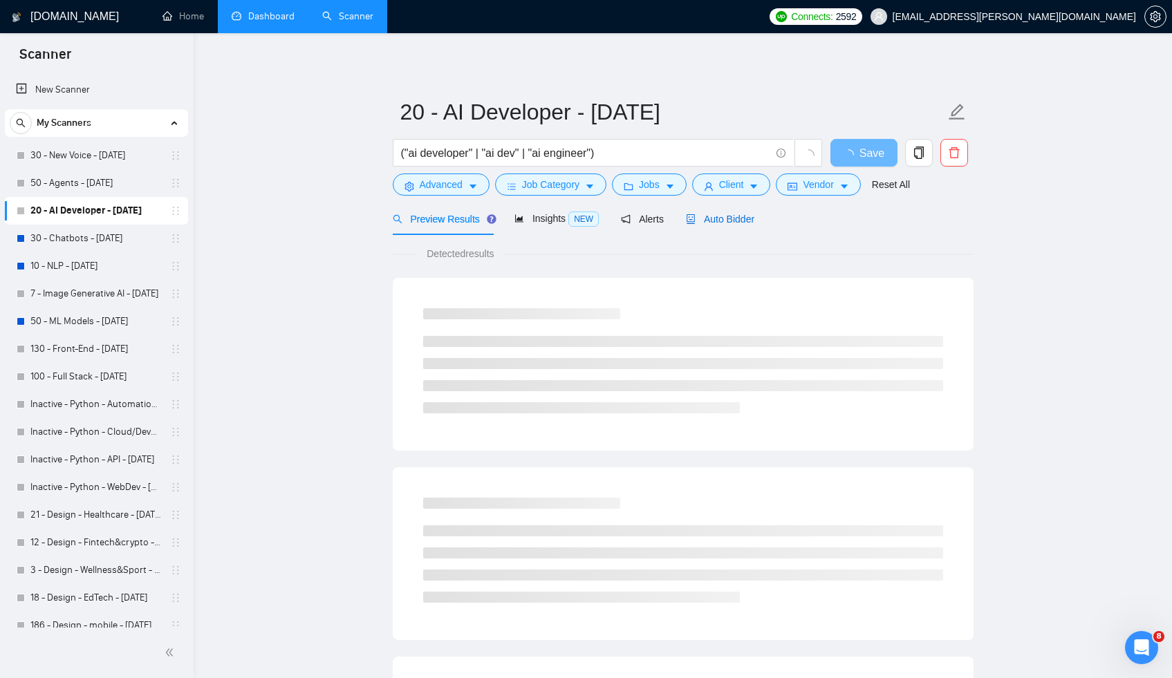
click at [725, 218] on span "Auto Bidder" at bounding box center [720, 219] width 68 height 11
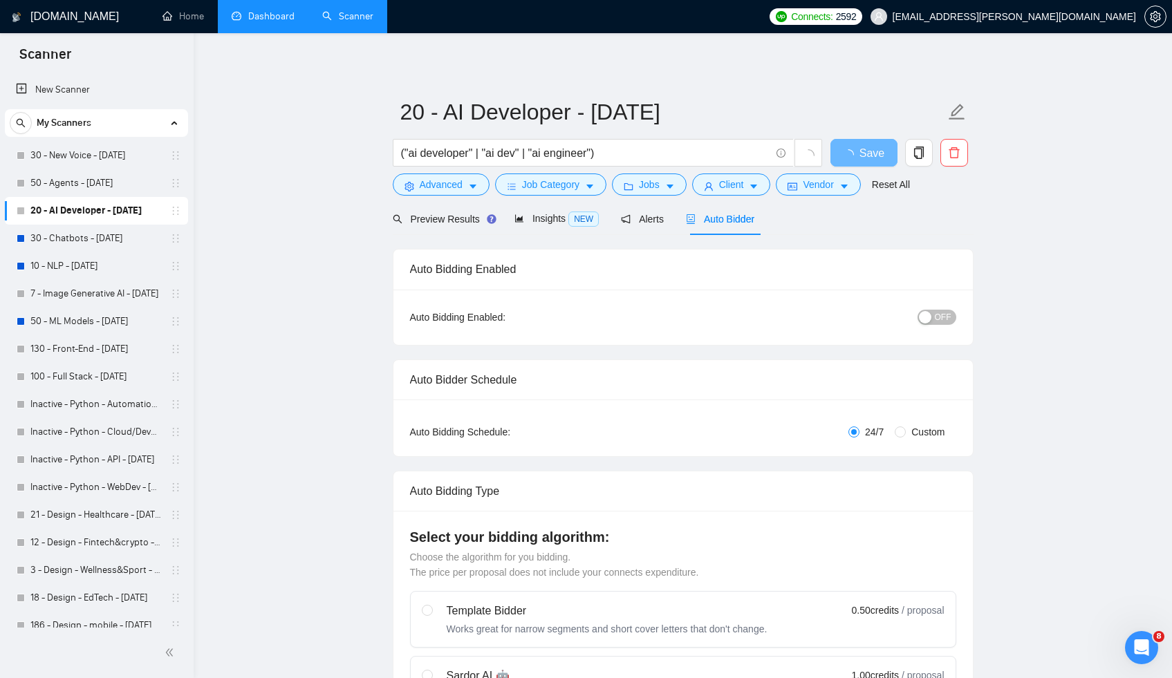
checkbox input "true"
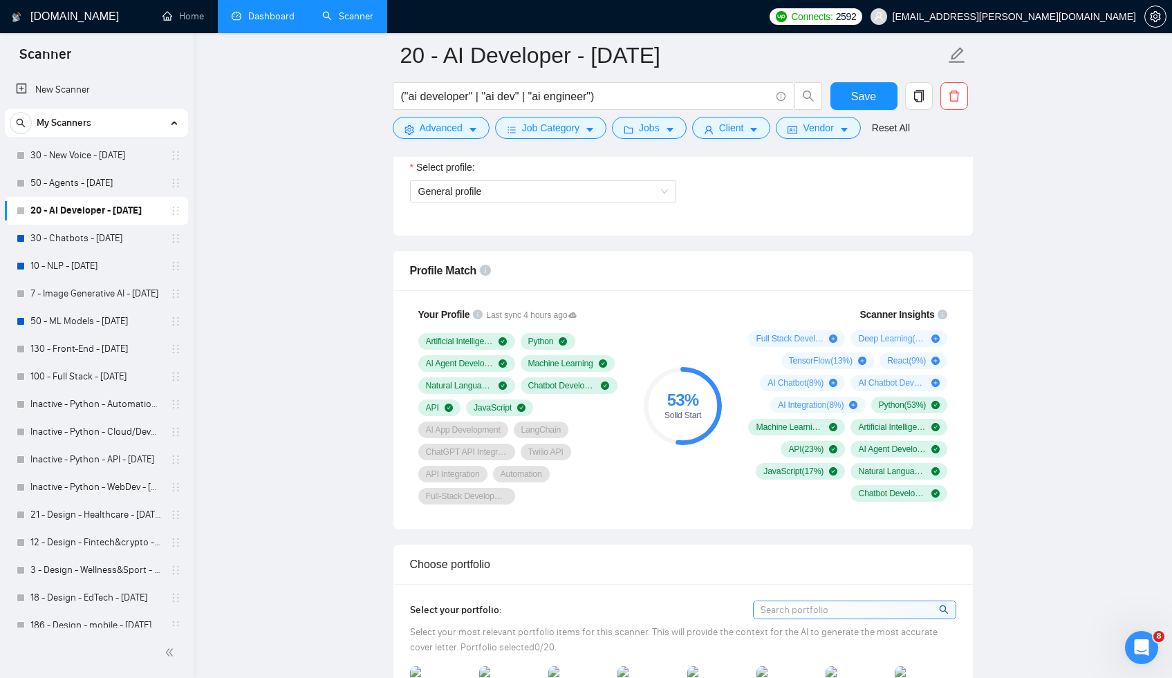
scroll to position [879, 0]
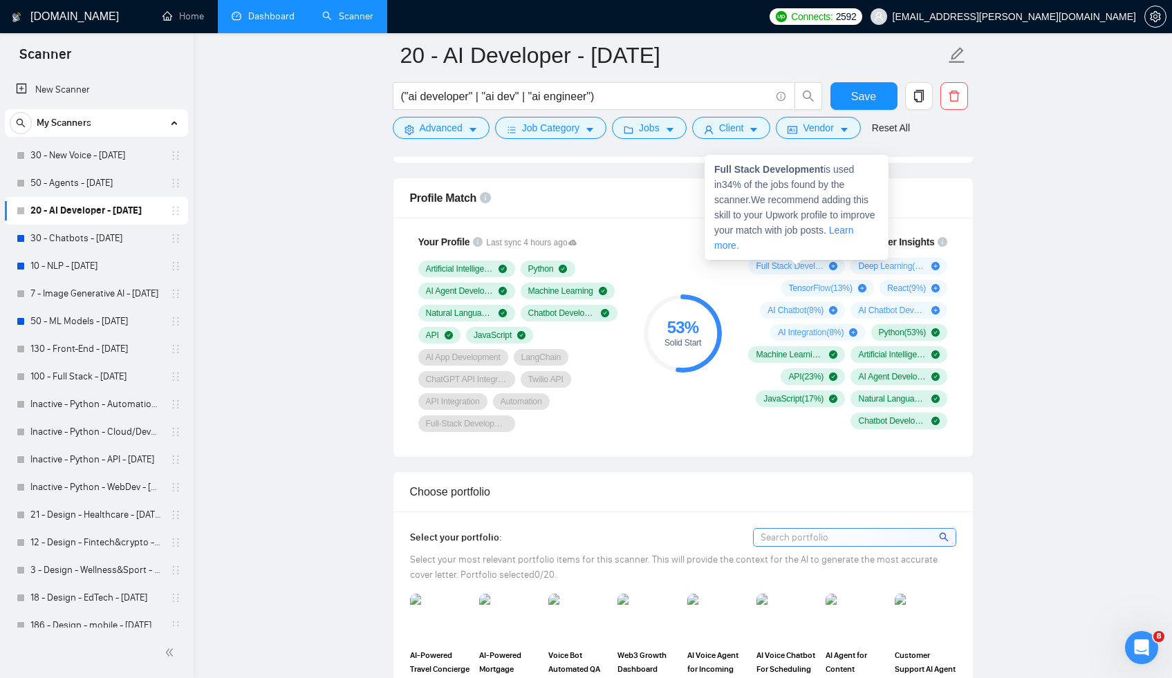
click at [825, 266] on div "Full Stack Development ( 34 %)" at bounding box center [797, 266] width 82 height 11
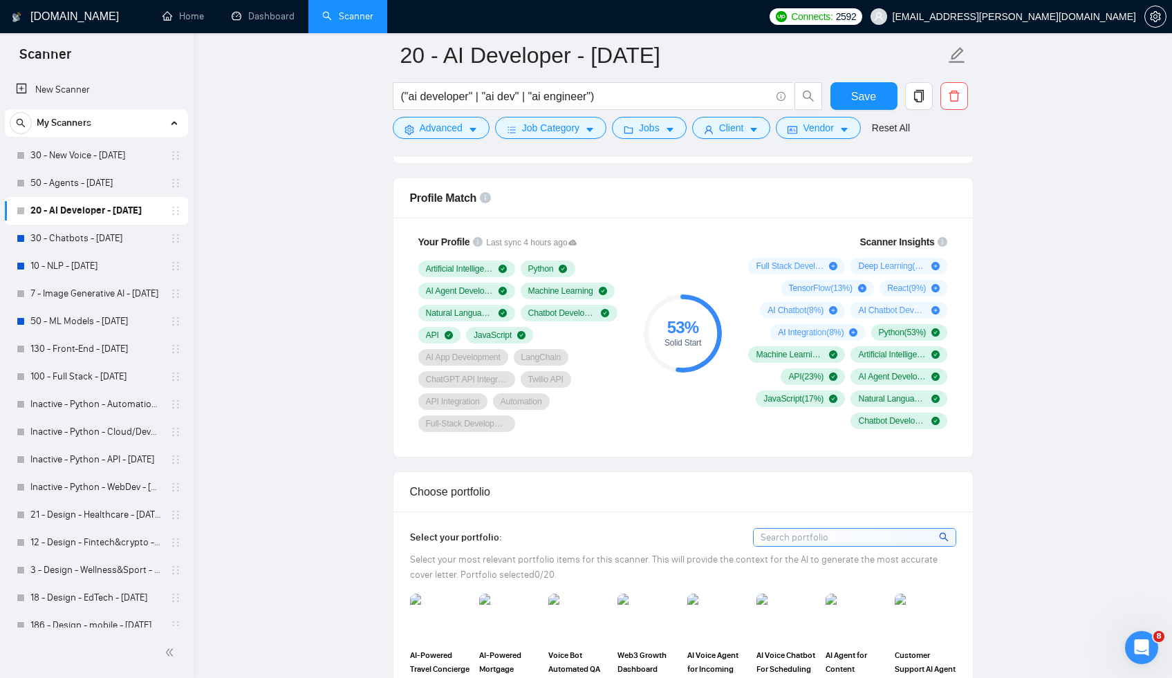
click at [101, 234] on link "30 - Chatbots - [DATE]" at bounding box center [95, 239] width 131 height 28
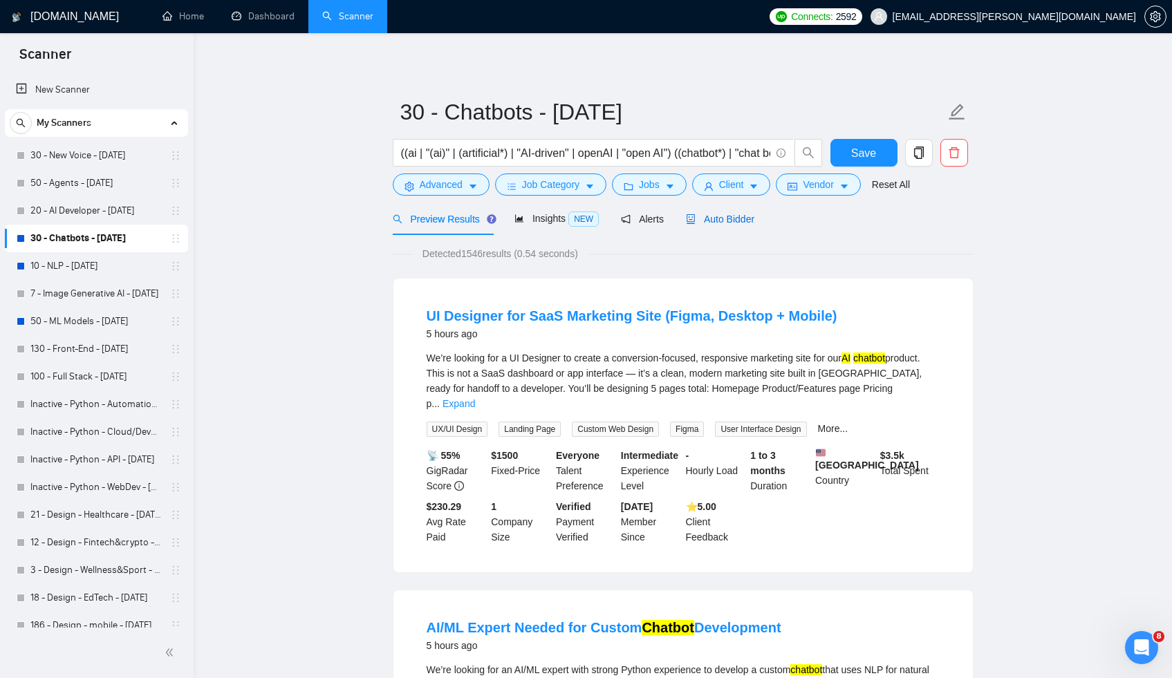
click at [747, 219] on span "Auto Bidder" at bounding box center [720, 219] width 68 height 11
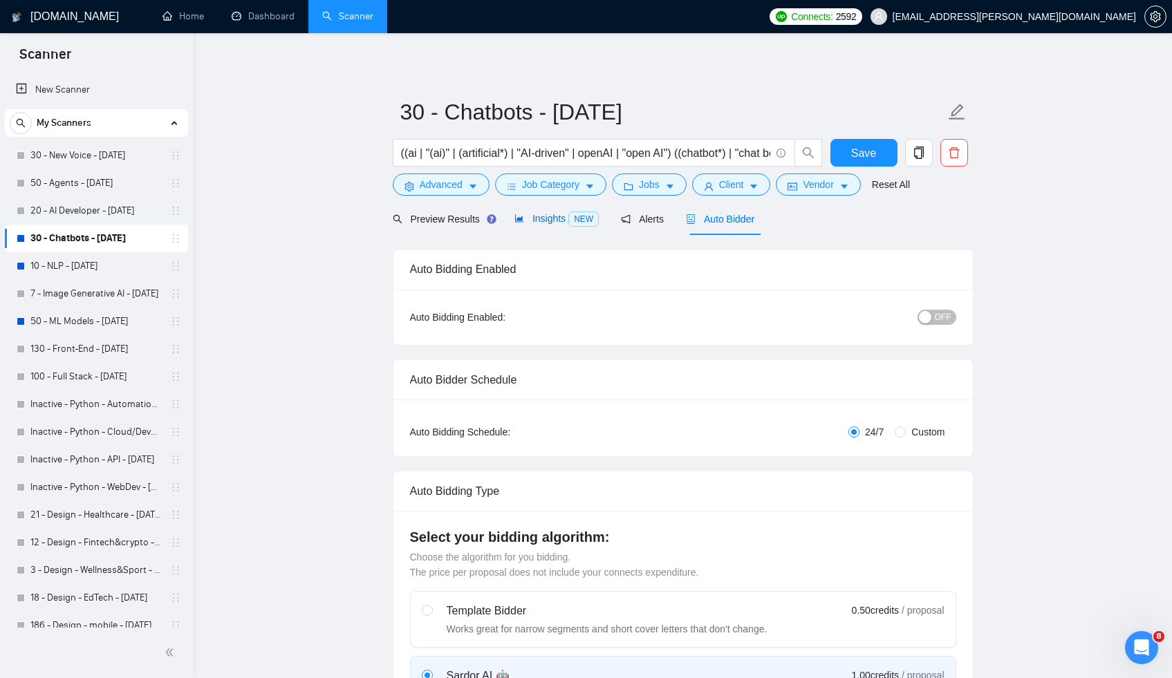
click at [541, 220] on span "Insights NEW" at bounding box center [556, 218] width 84 height 11
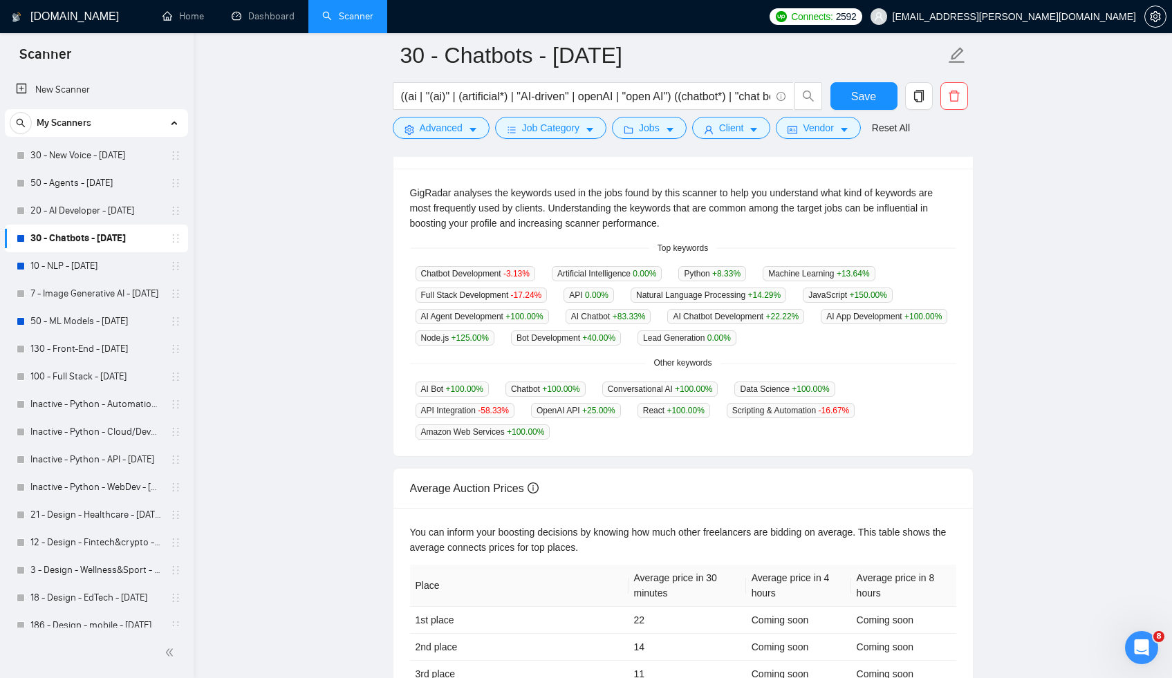
scroll to position [384, 0]
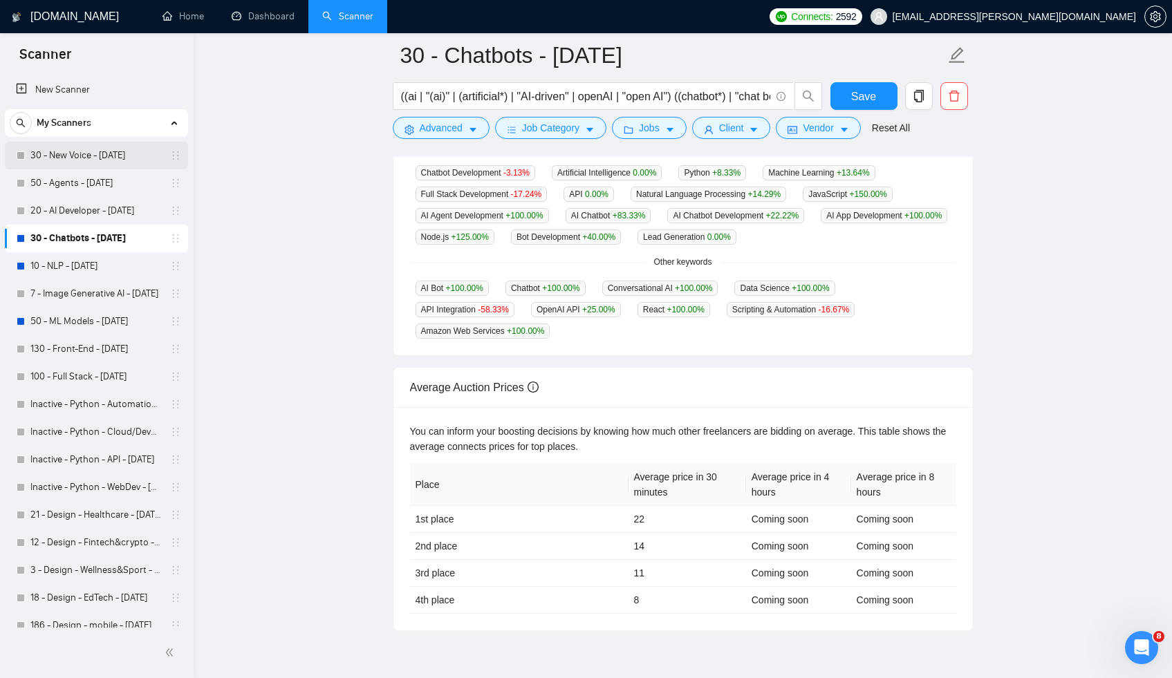
click at [69, 157] on link "30 - New Voice - [DATE]" at bounding box center [95, 156] width 131 height 28
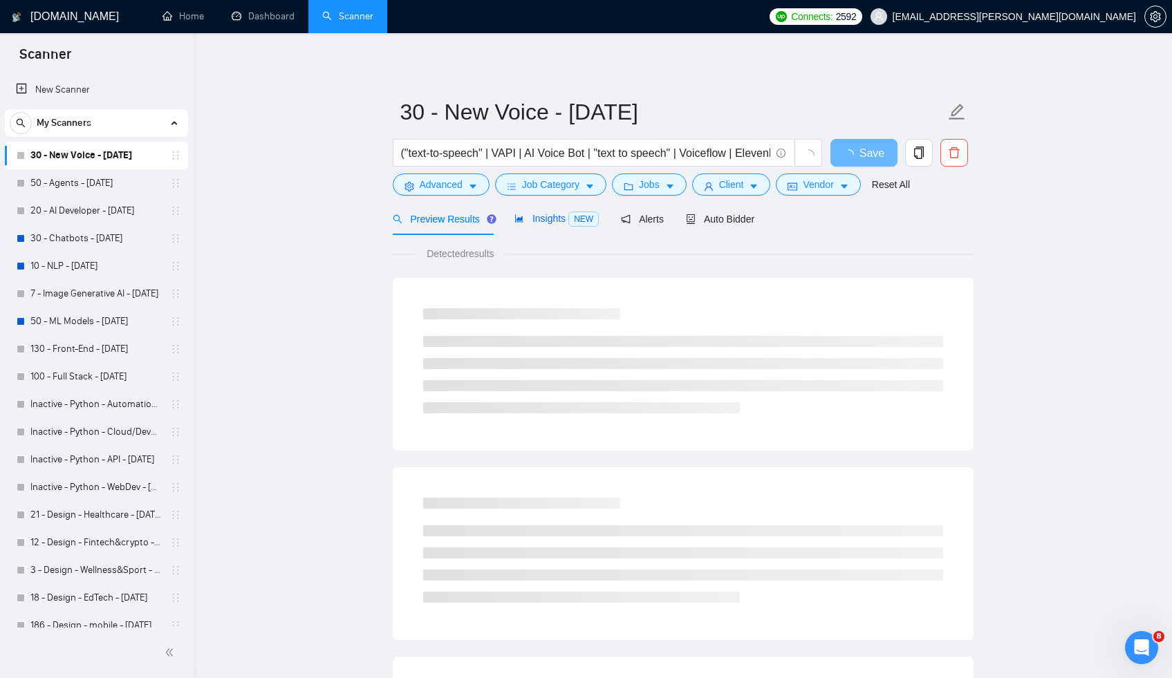
drag, startPoint x: 544, startPoint y: 221, endPoint x: 550, endPoint y: 240, distance: 19.7
click at [544, 222] on span "Insights NEW" at bounding box center [556, 218] width 84 height 11
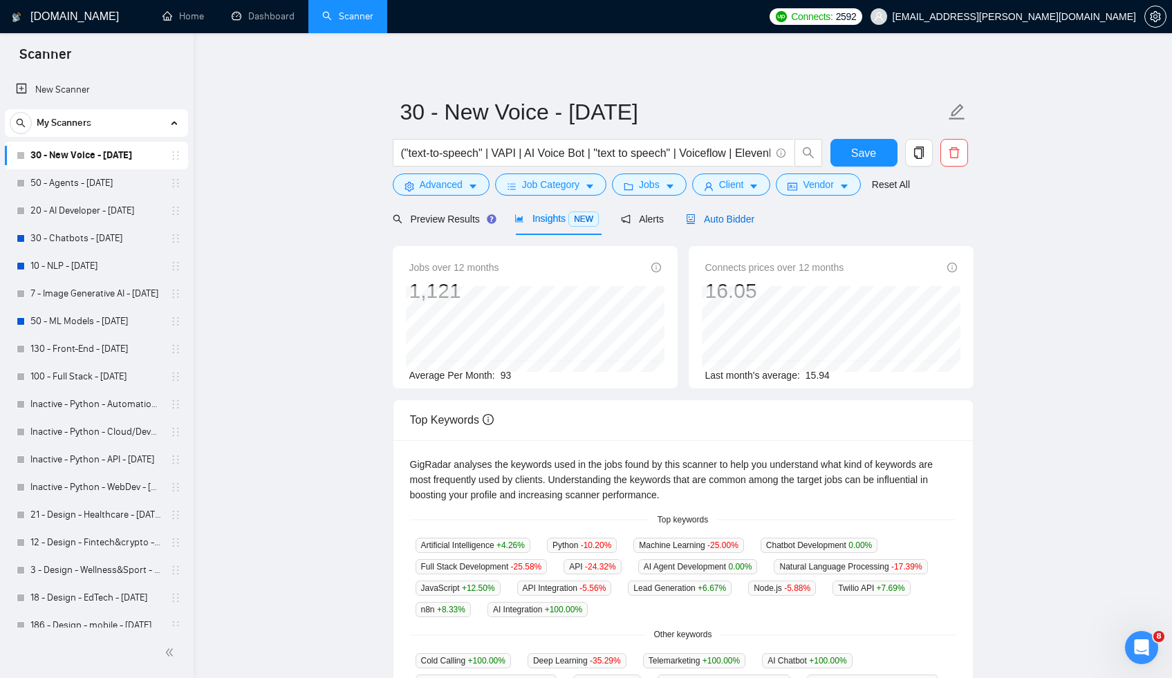
click at [747, 212] on div "Auto Bidder" at bounding box center [720, 219] width 68 height 15
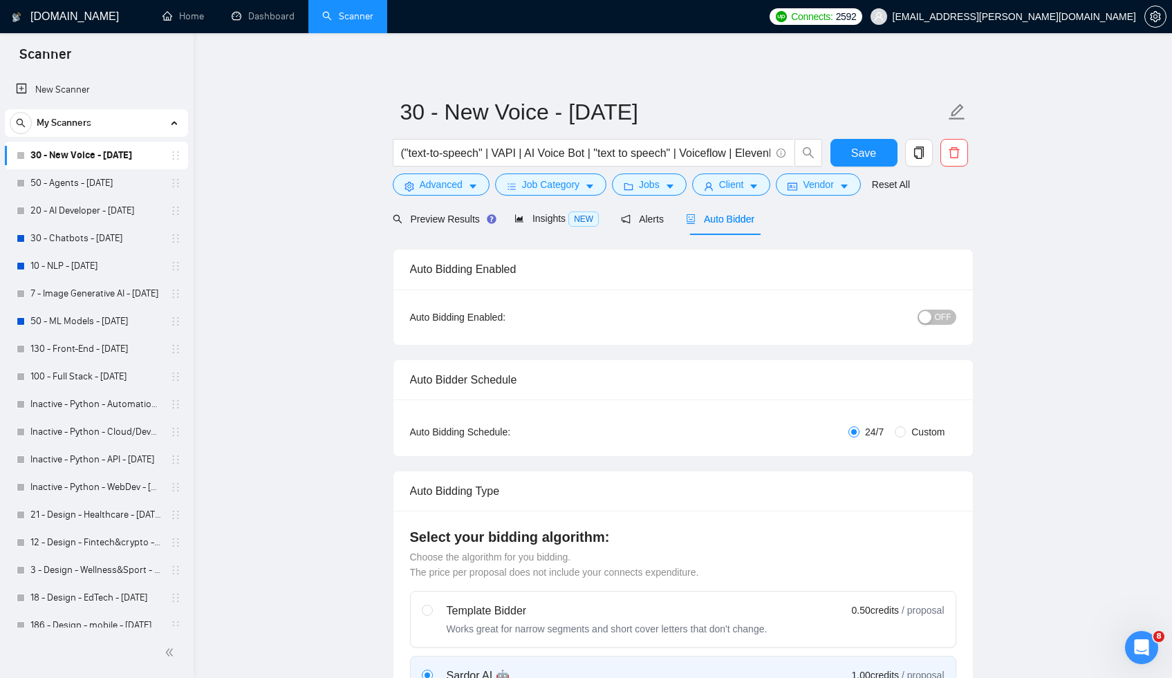
checkbox input "true"
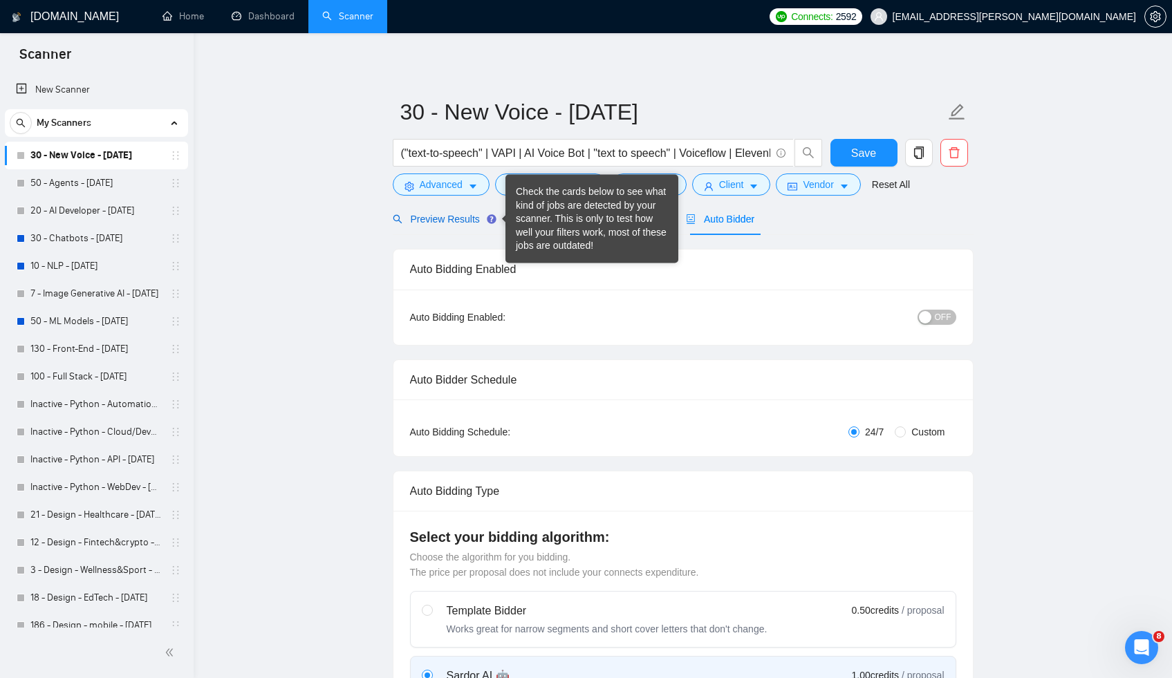
click at [438, 212] on div "Preview Results" at bounding box center [443, 219] width 100 height 15
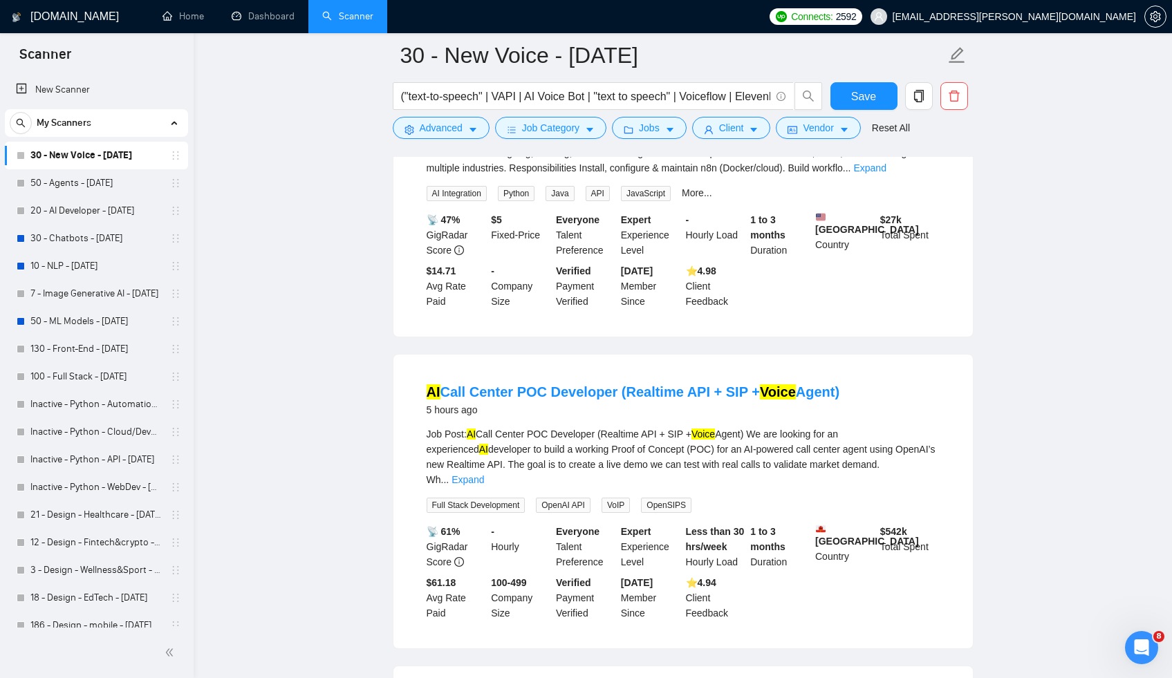
scroll to position [361, 0]
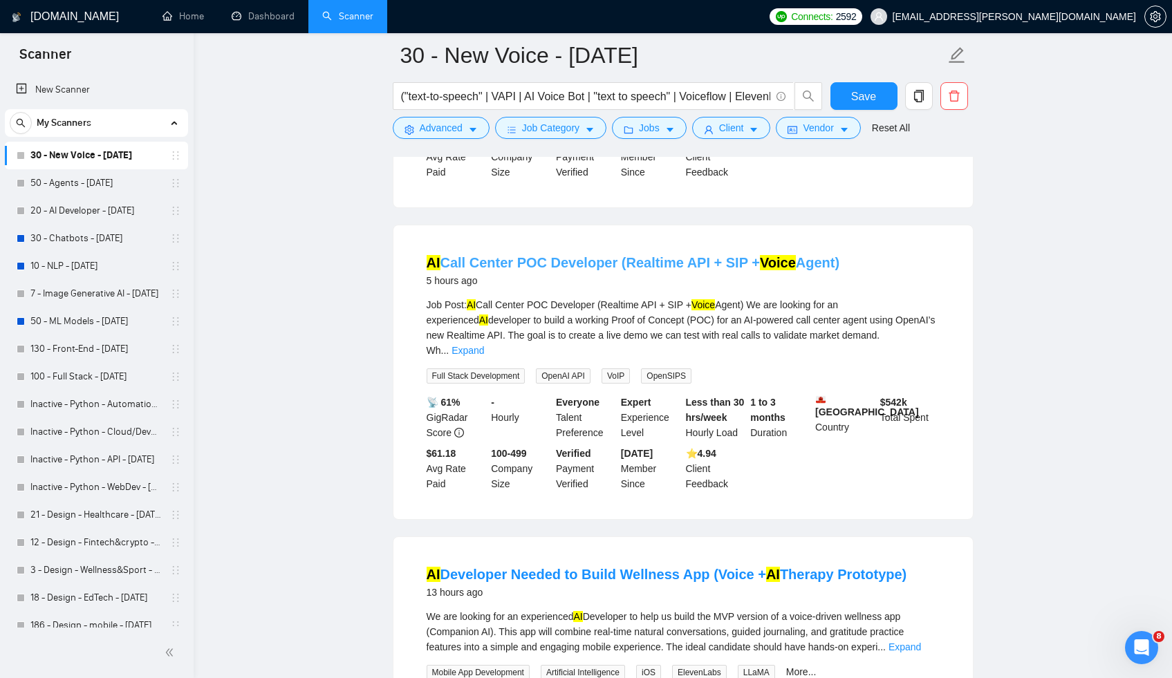
click at [652, 270] on link "AI Call Center POC Developer (Realtime API + SIP + Voice Agent)" at bounding box center [633, 262] width 413 height 15
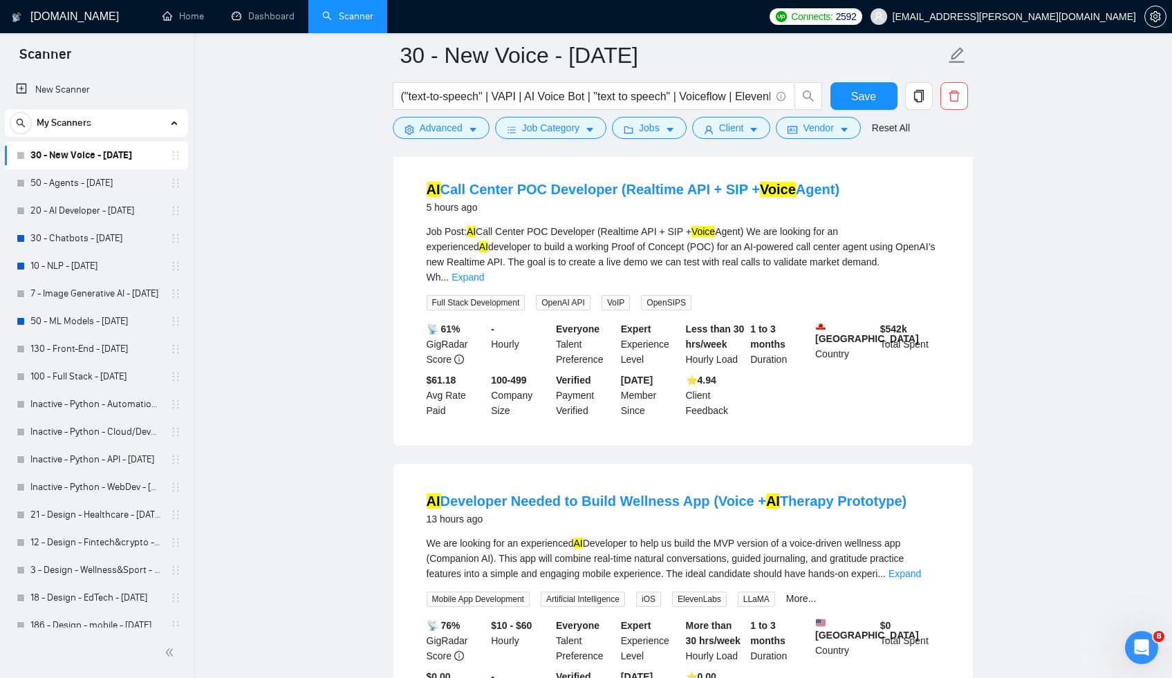
scroll to position [601, 0]
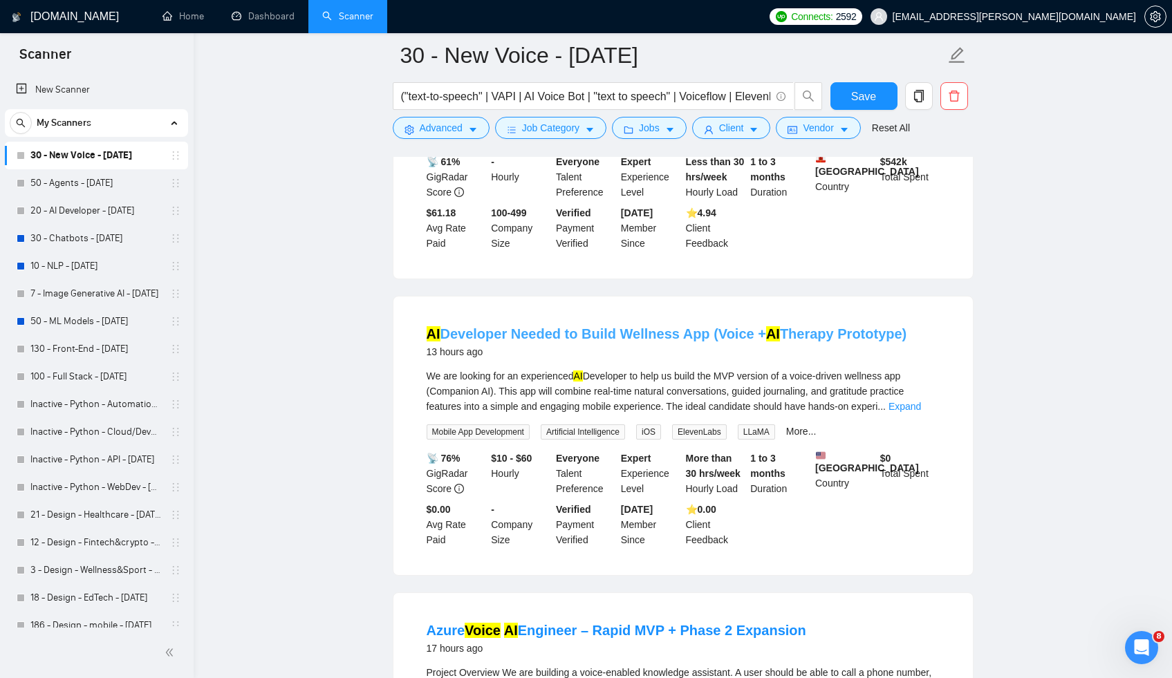
click at [693, 332] on link "AI Developer Needed to Build Wellness App (Voice + AI Therapy Prototype)" at bounding box center [667, 333] width 480 height 15
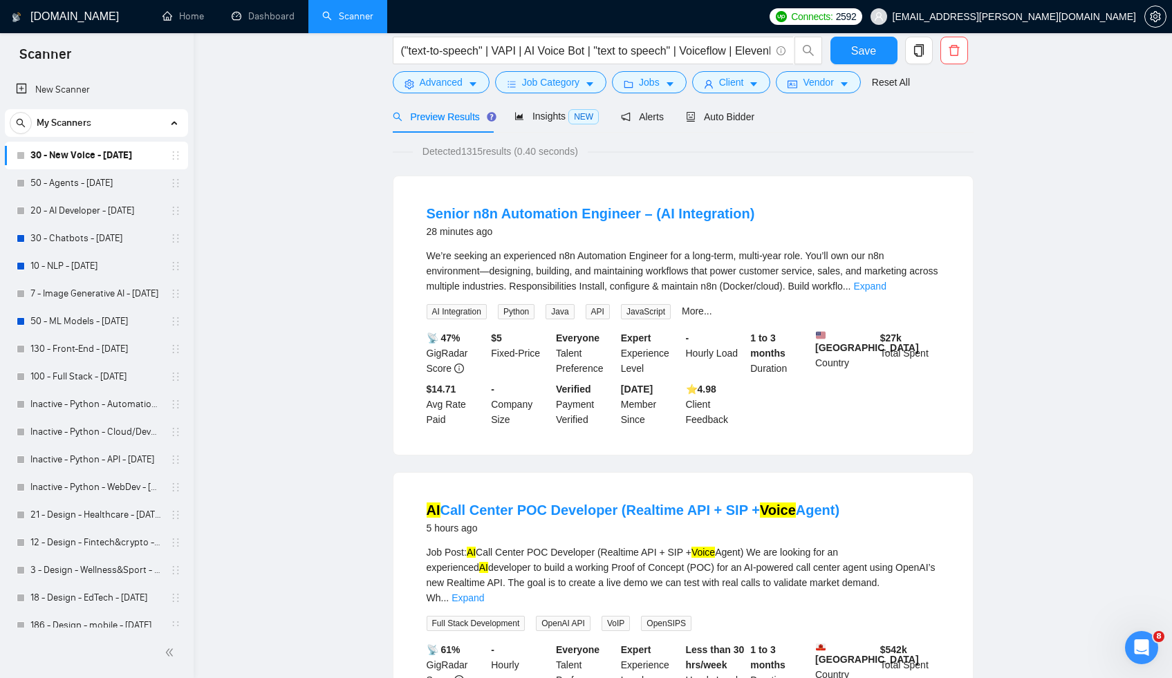
scroll to position [0, 0]
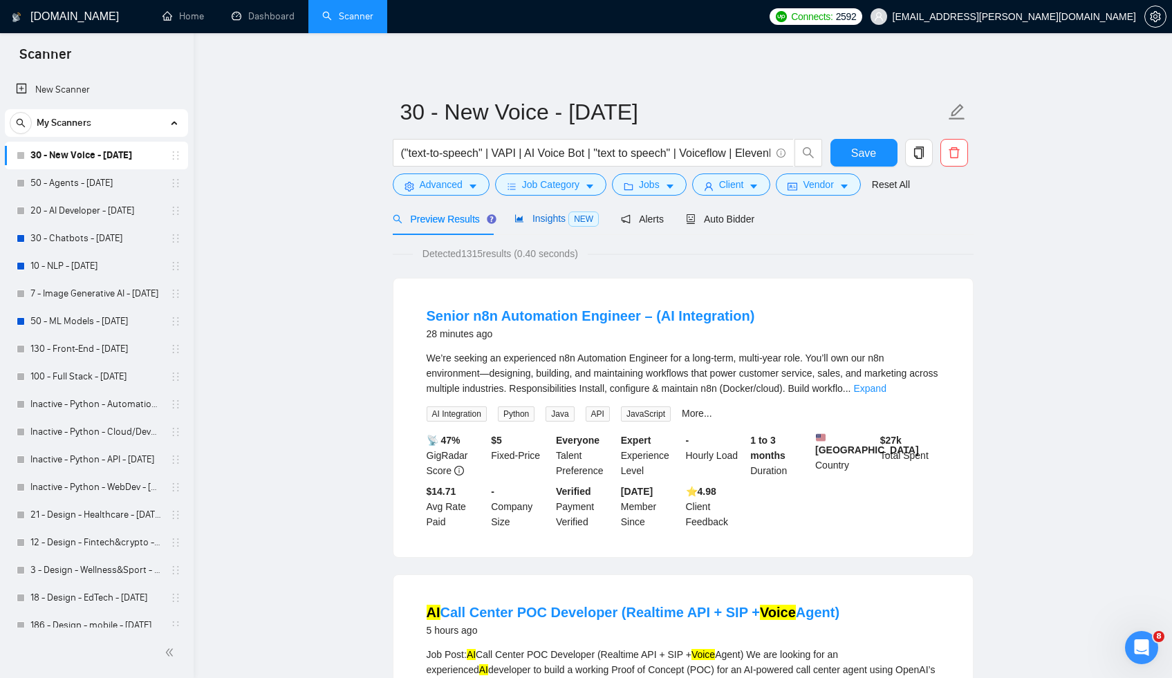
drag, startPoint x: 556, startPoint y: 219, endPoint x: 574, endPoint y: 230, distance: 21.1
click at [556, 219] on span "Insights NEW" at bounding box center [556, 218] width 84 height 11
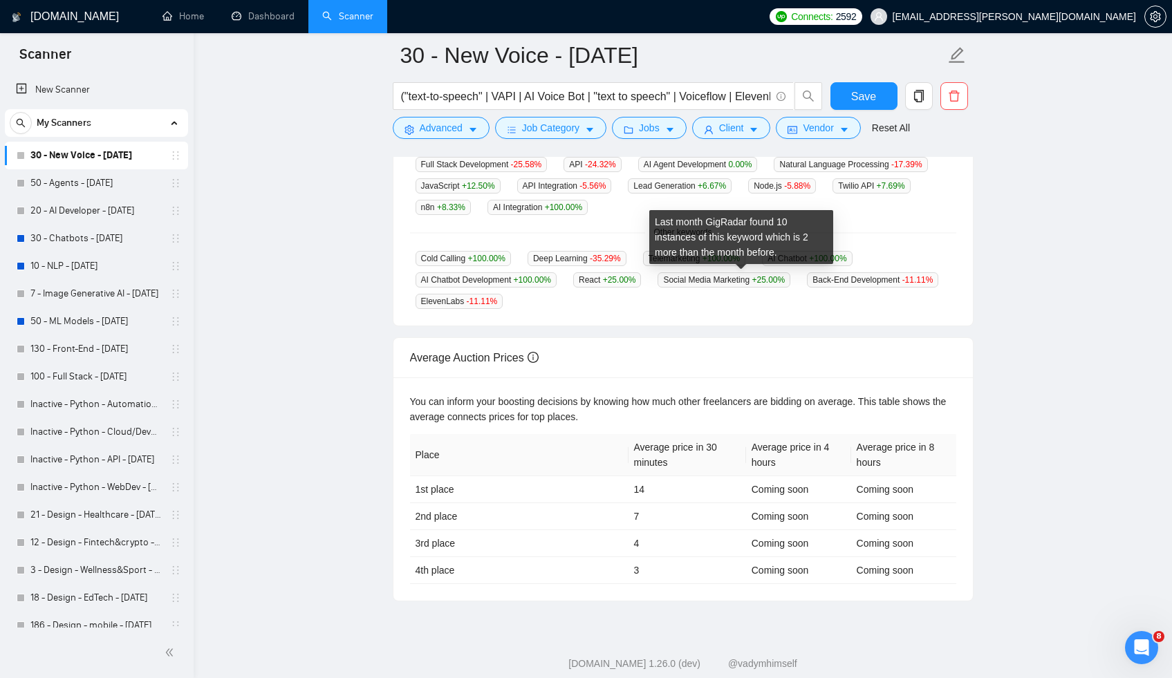
scroll to position [43, 0]
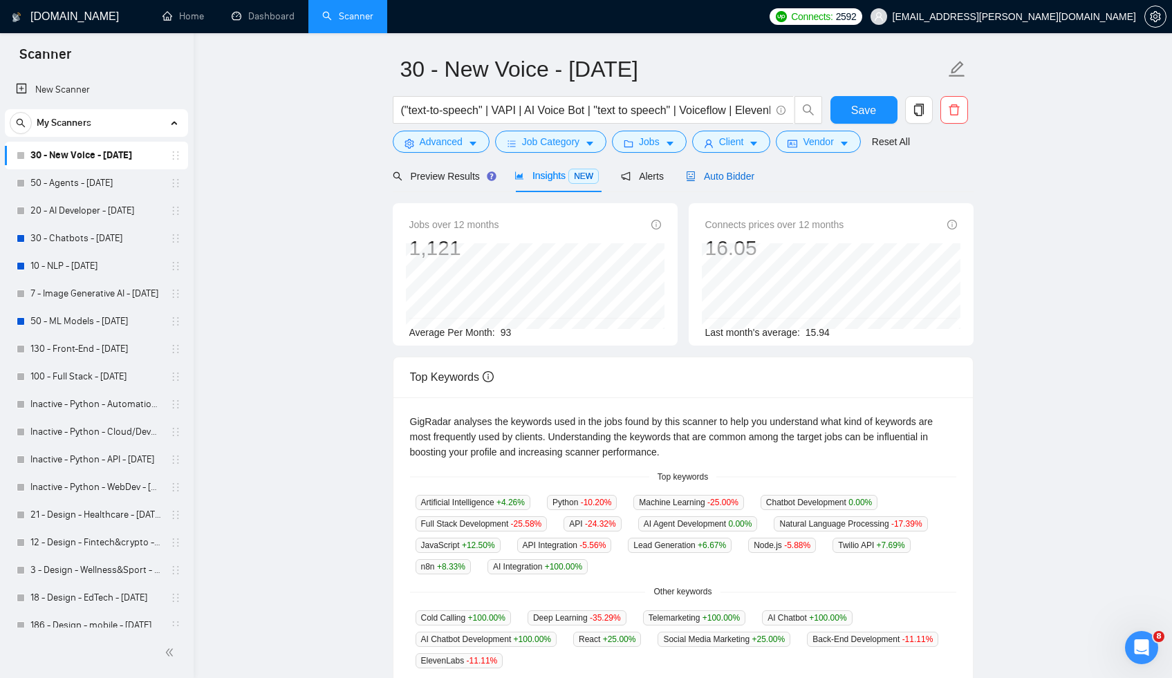
click at [712, 180] on span "Auto Bidder" at bounding box center [720, 176] width 68 height 11
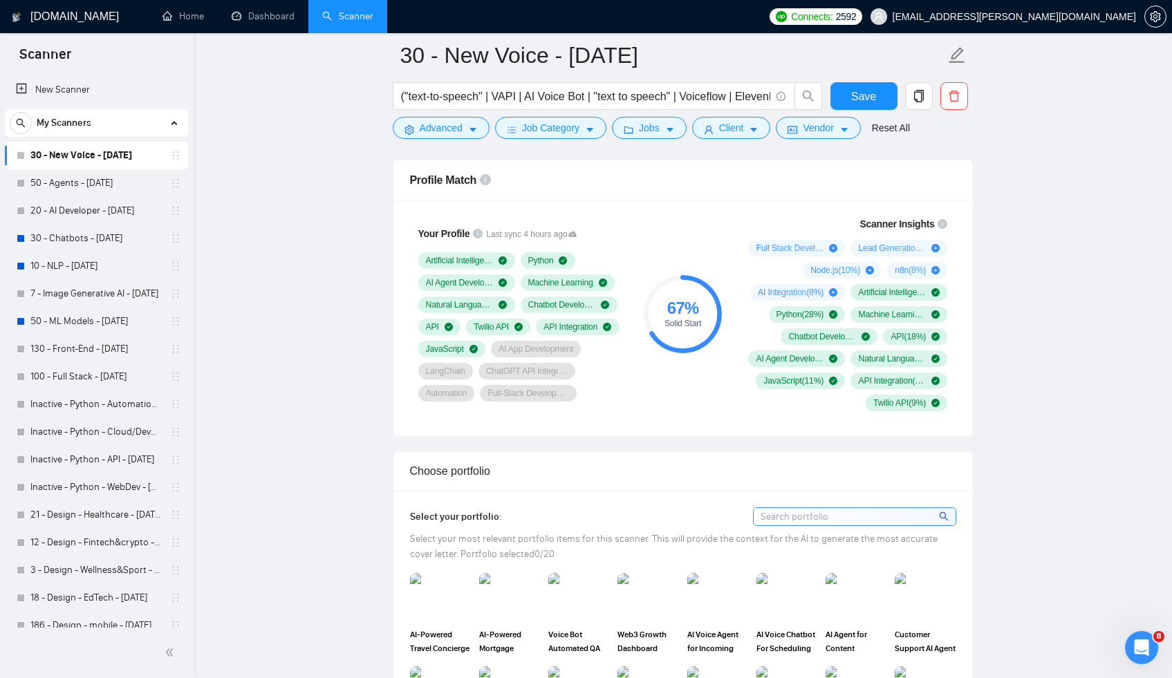
scroll to position [657, 0]
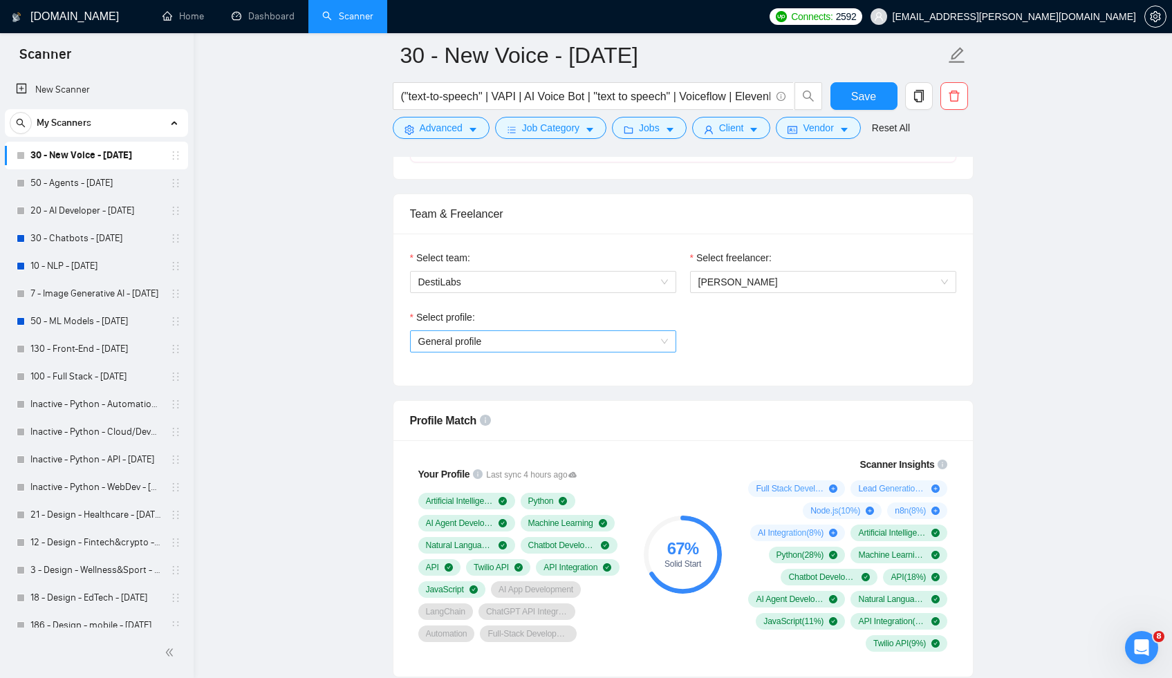
click at [641, 339] on span "General profile" at bounding box center [543, 341] width 250 height 21
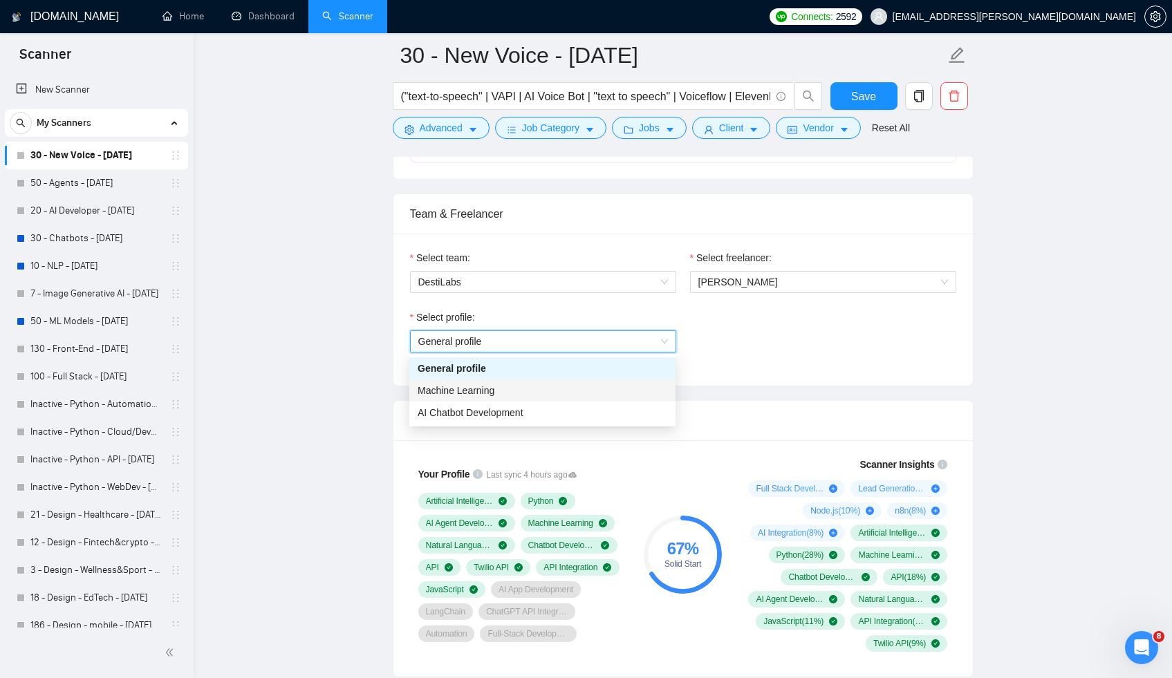
click at [736, 382] on div "Select team: DestiLabs Select freelancer: [PERSON_NAME] Select profile: General…" at bounding box center [682, 310] width 579 height 152
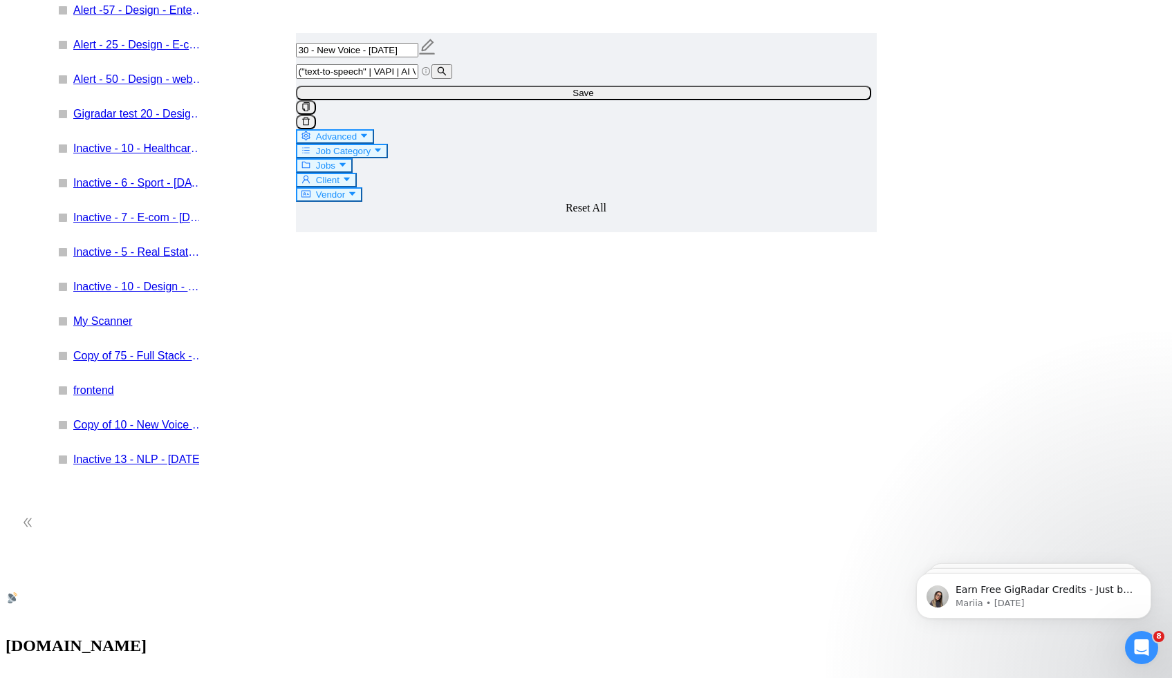
scroll to position [820, 0]
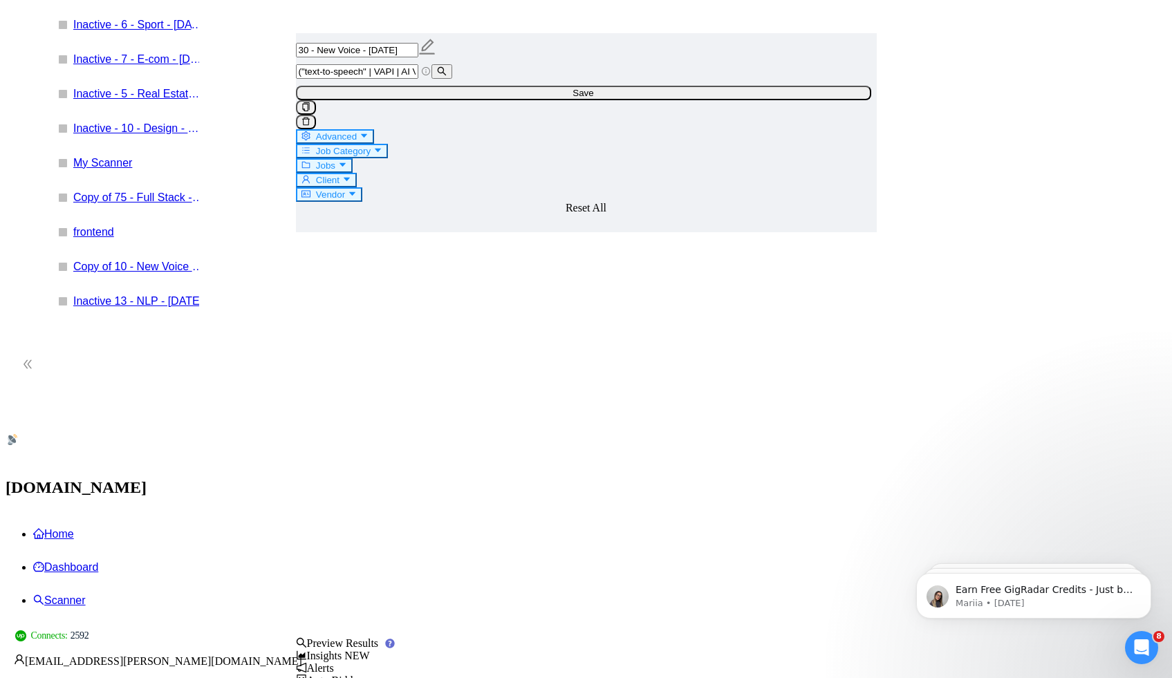
scroll to position [1102, 0]
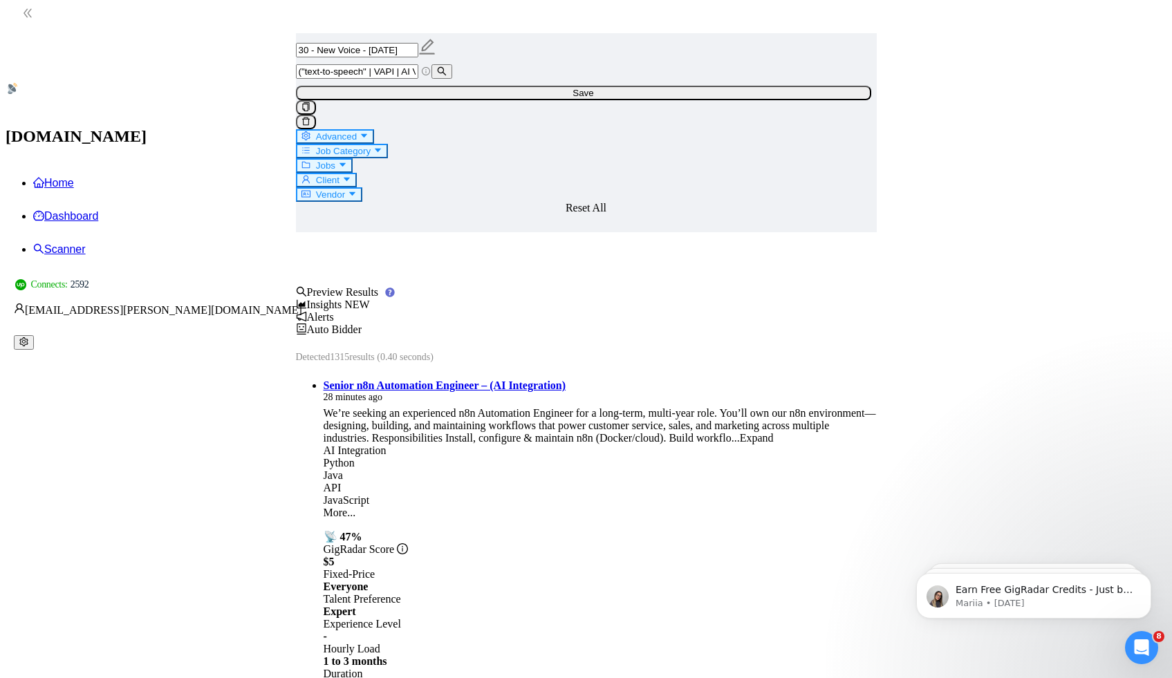
scroll to position [1384, 0]
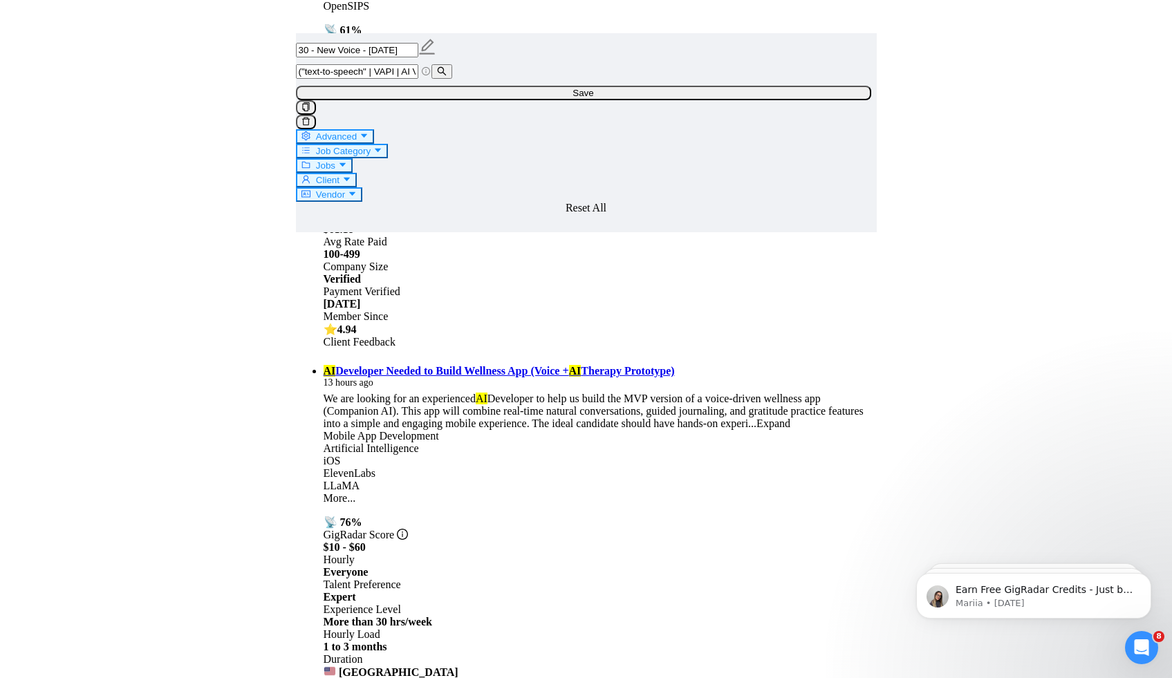
scroll to position [2248, 0]
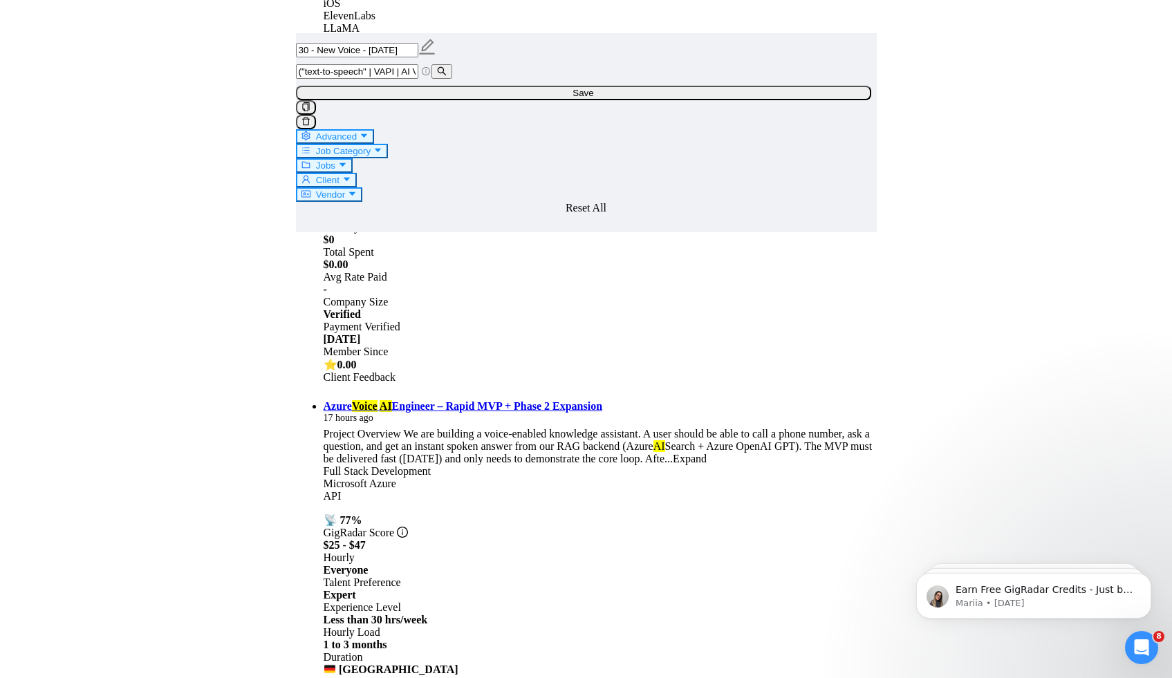
scroll to position [2756, 0]
